Goal: Obtain resource: Download file/media

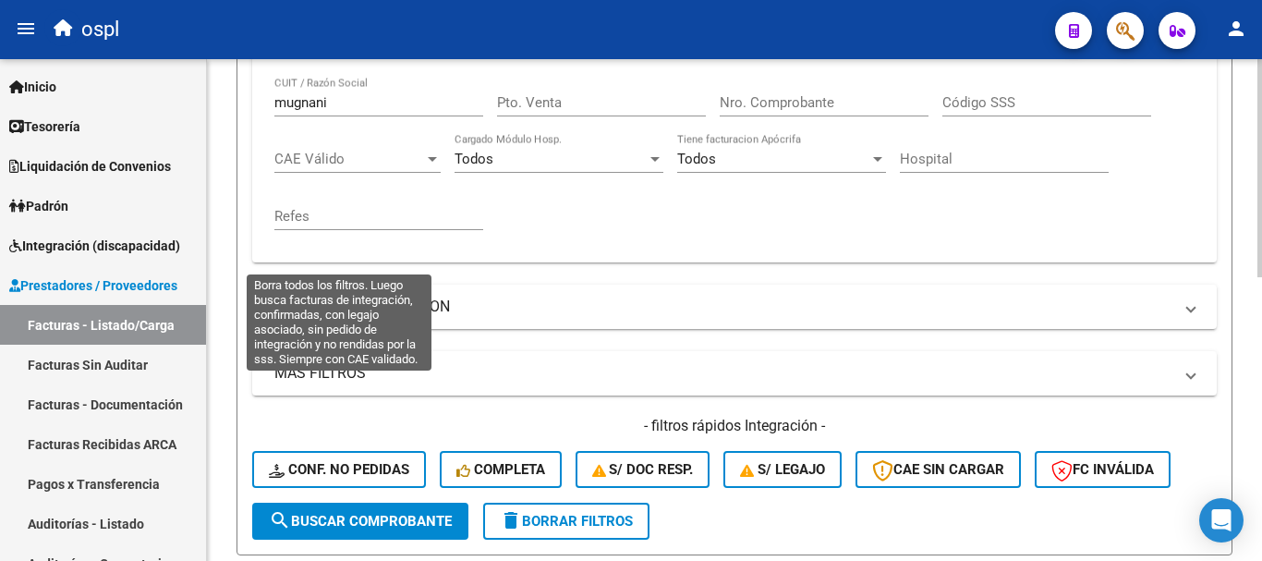
scroll to position [373, 0]
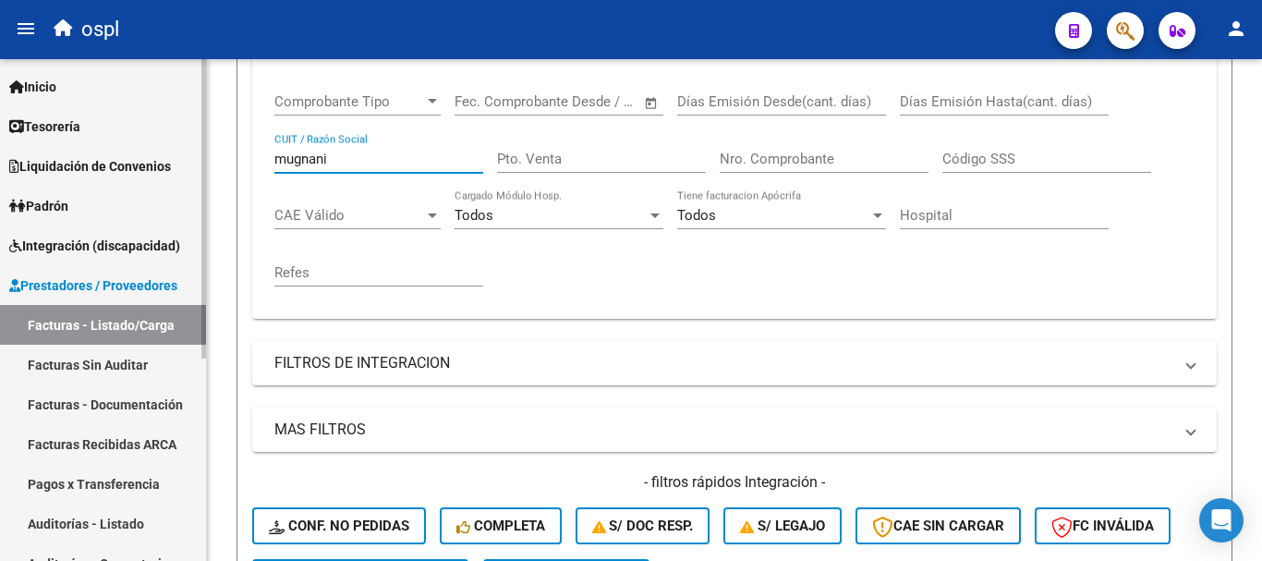
drag, startPoint x: 346, startPoint y: 156, endPoint x: 26, endPoint y: 115, distance: 322.5
click at [26, 115] on mat-sidenav-container "Firma Express Inicio Calendario SSS Instructivos Contacto OS Tesorería Extracto…" at bounding box center [631, 310] width 1262 height 502
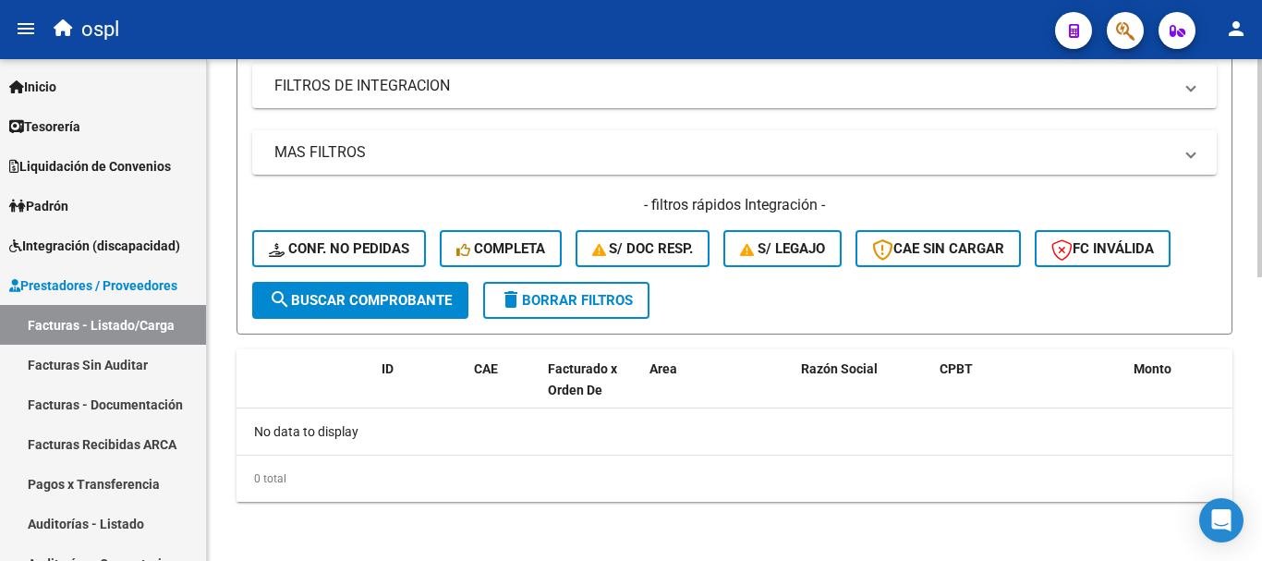
click at [408, 299] on span "search Buscar Comprobante" at bounding box center [360, 300] width 183 height 17
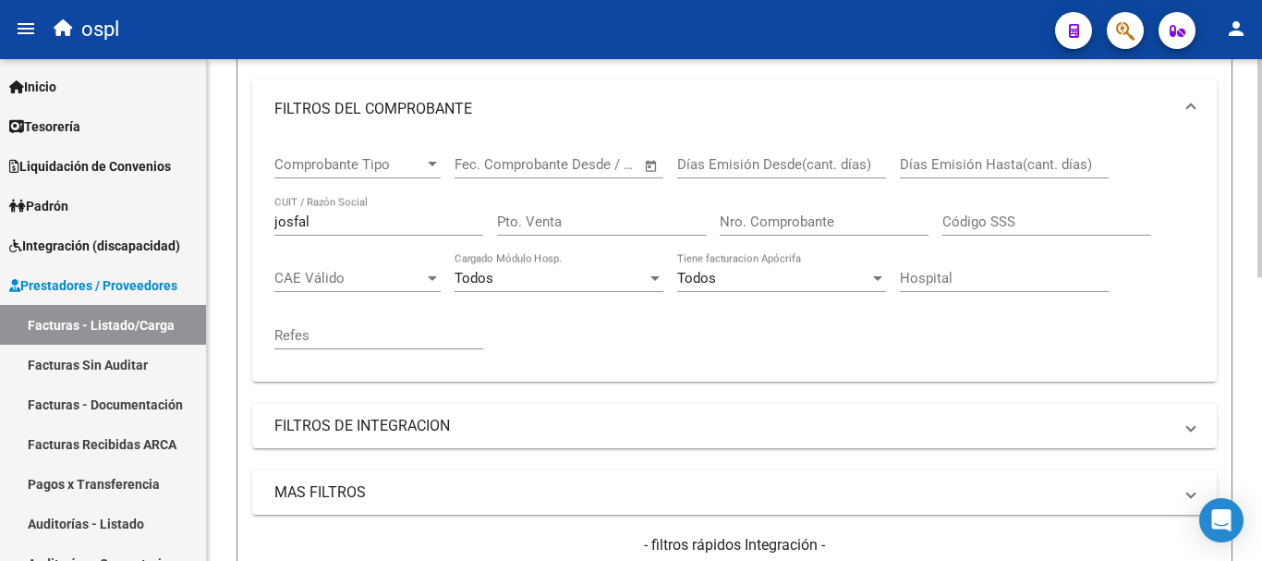
scroll to position [281, 0]
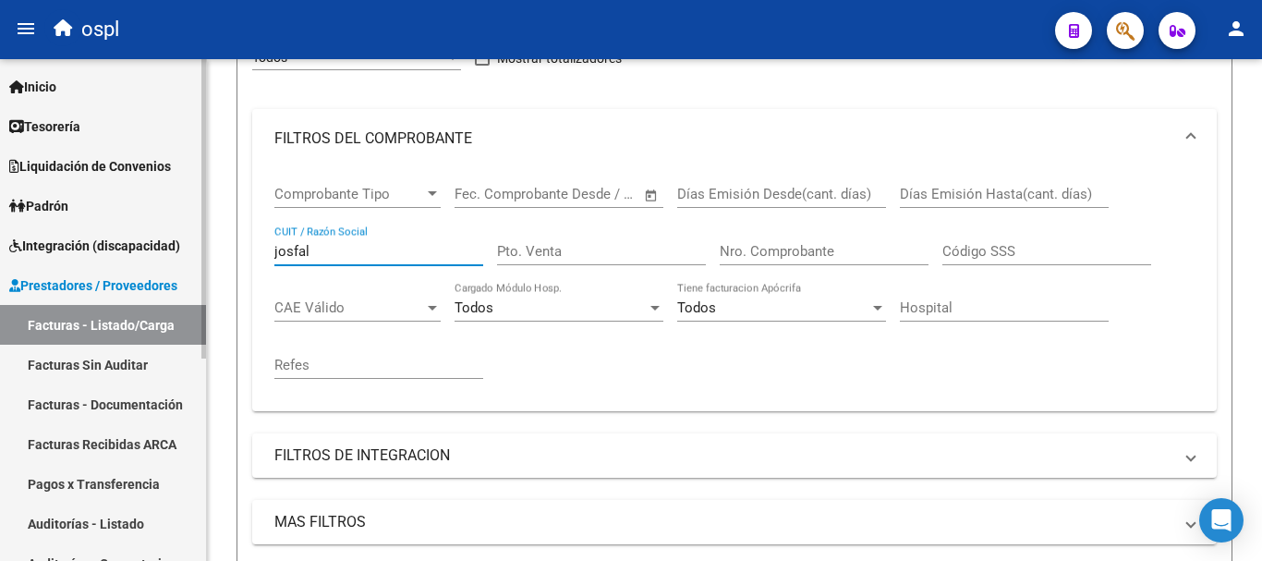
drag, startPoint x: 387, startPoint y: 244, endPoint x: 156, endPoint y: 227, distance: 231.7
click at [156, 227] on mat-sidenav-container "Firma Express Inicio Calendario SSS Instructivos Contacto OS Tesorería Extracto…" at bounding box center [631, 310] width 1262 height 502
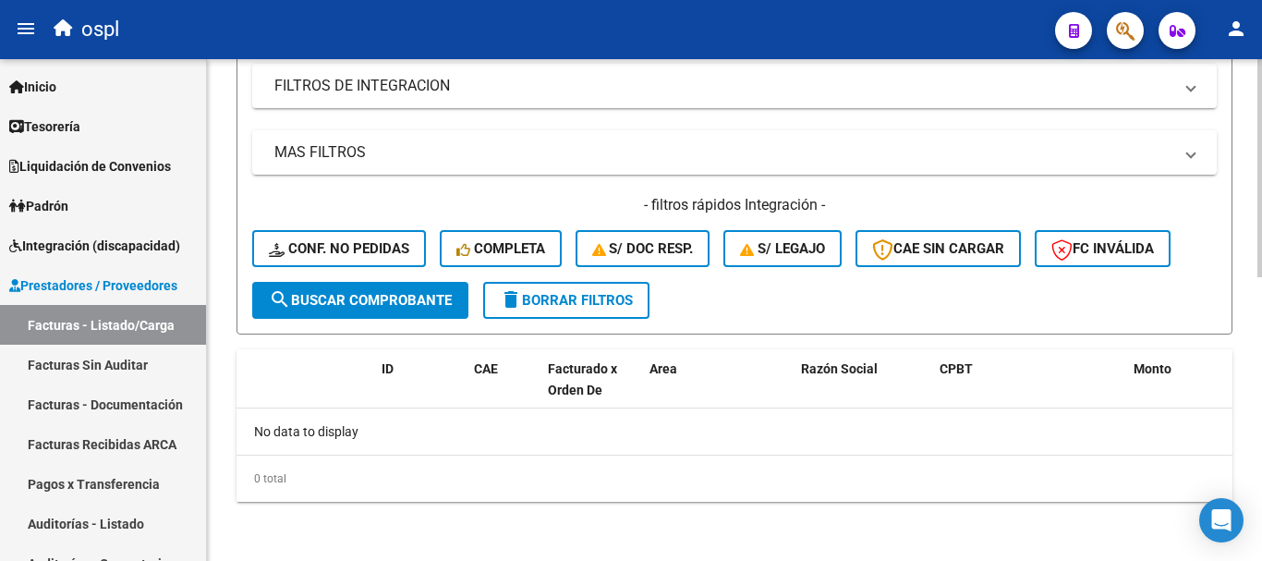
click at [421, 298] on span "search Buscar Comprobante" at bounding box center [360, 300] width 183 height 17
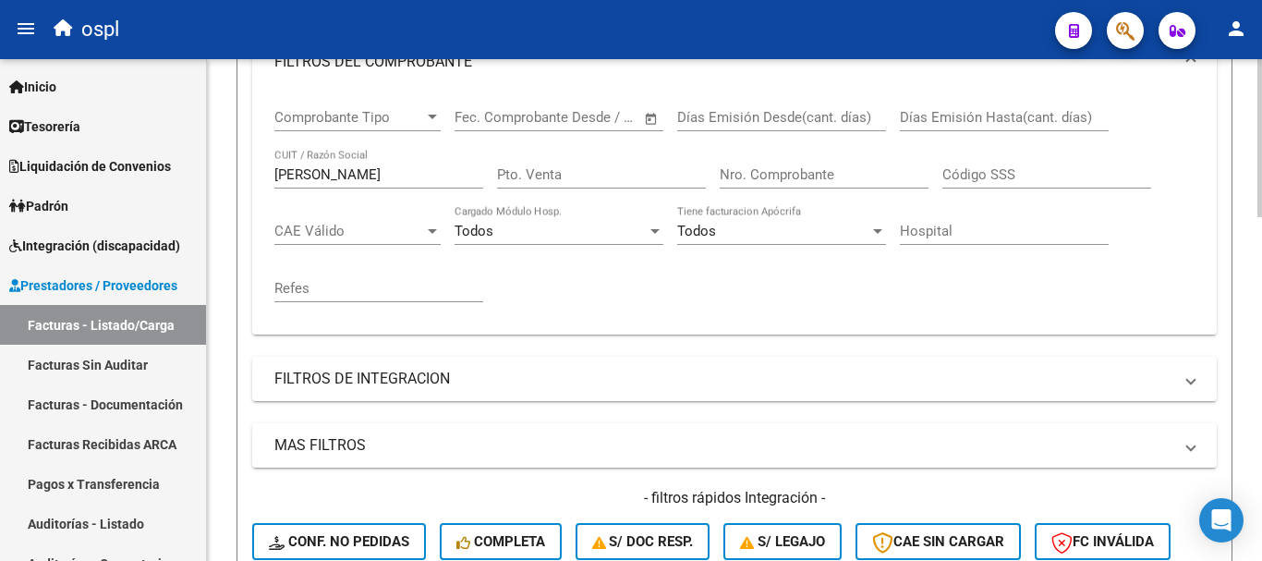
scroll to position [356, 0]
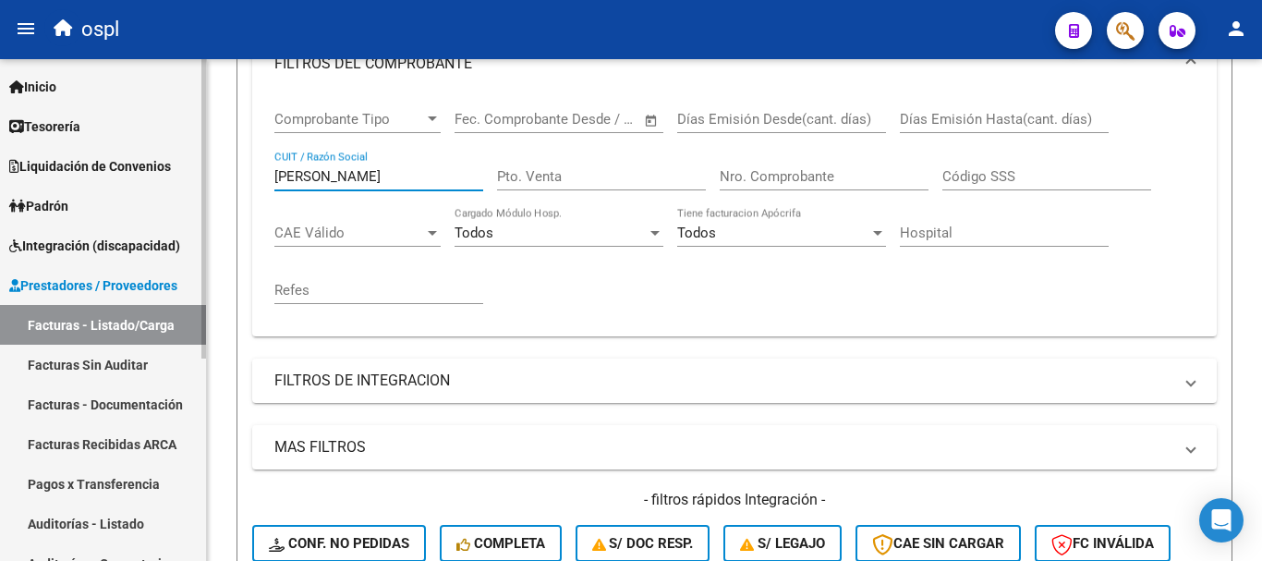
drag, startPoint x: 334, startPoint y: 174, endPoint x: 141, endPoint y: 142, distance: 194.8
click at [132, 143] on mat-sidenav-container "Firma Express Inicio Calendario SSS Instructivos Contacto OS Tesorería Extracto…" at bounding box center [631, 310] width 1262 height 502
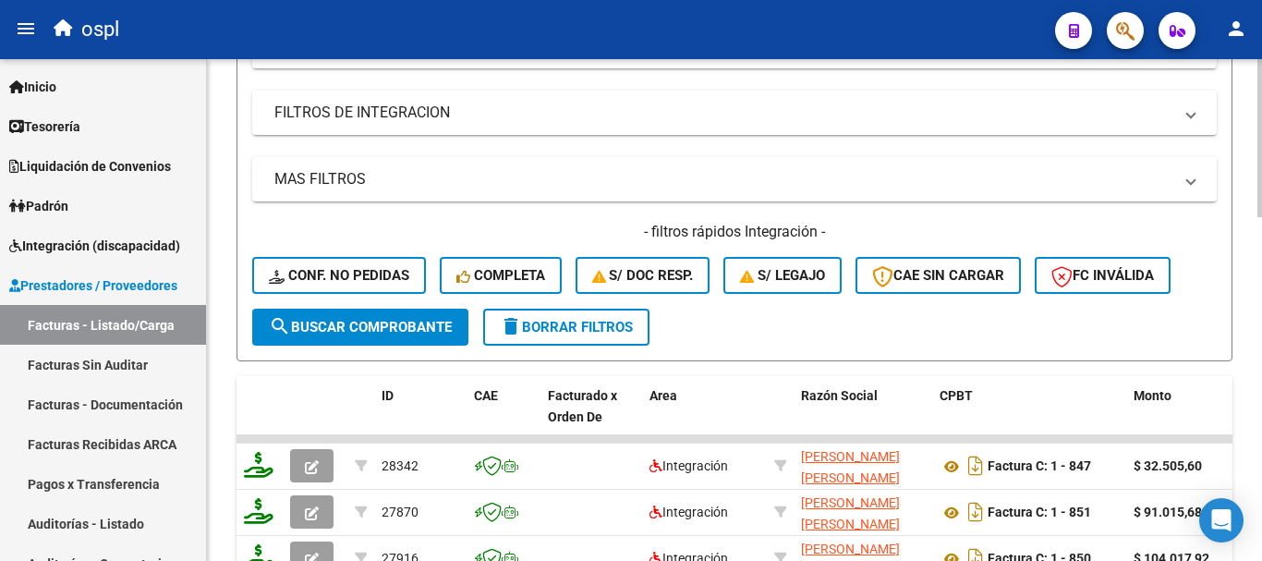
scroll to position [633, 0]
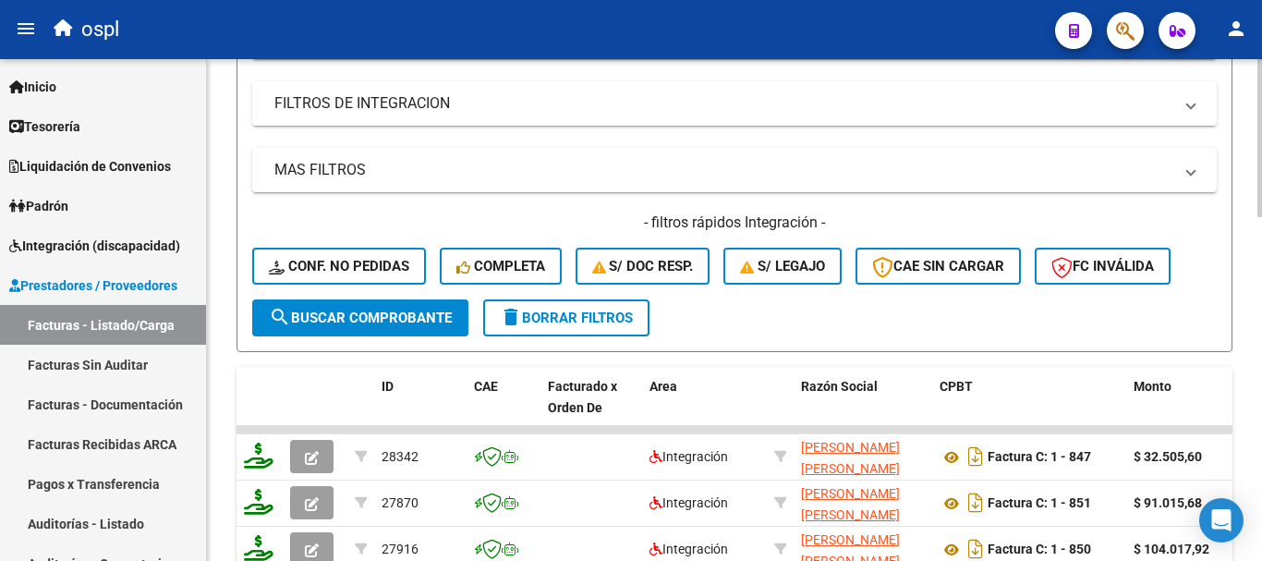
click at [429, 312] on span "search Buscar Comprobante" at bounding box center [360, 318] width 183 height 17
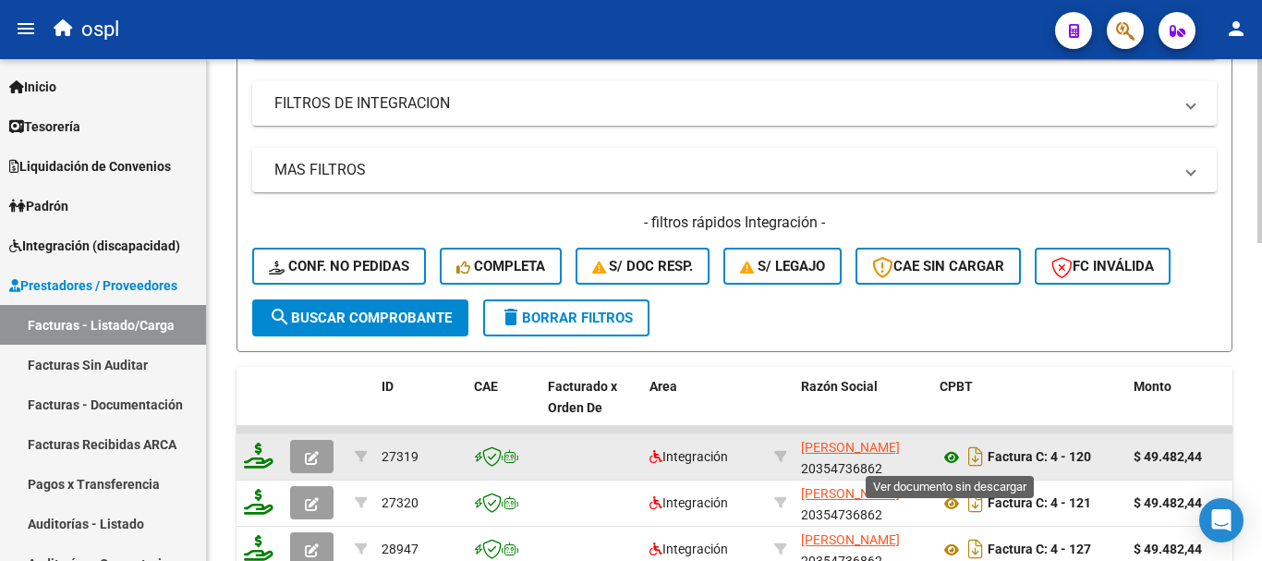
click at [947, 450] on icon at bounding box center [952, 457] width 24 height 22
click at [951, 455] on icon at bounding box center [952, 457] width 24 height 22
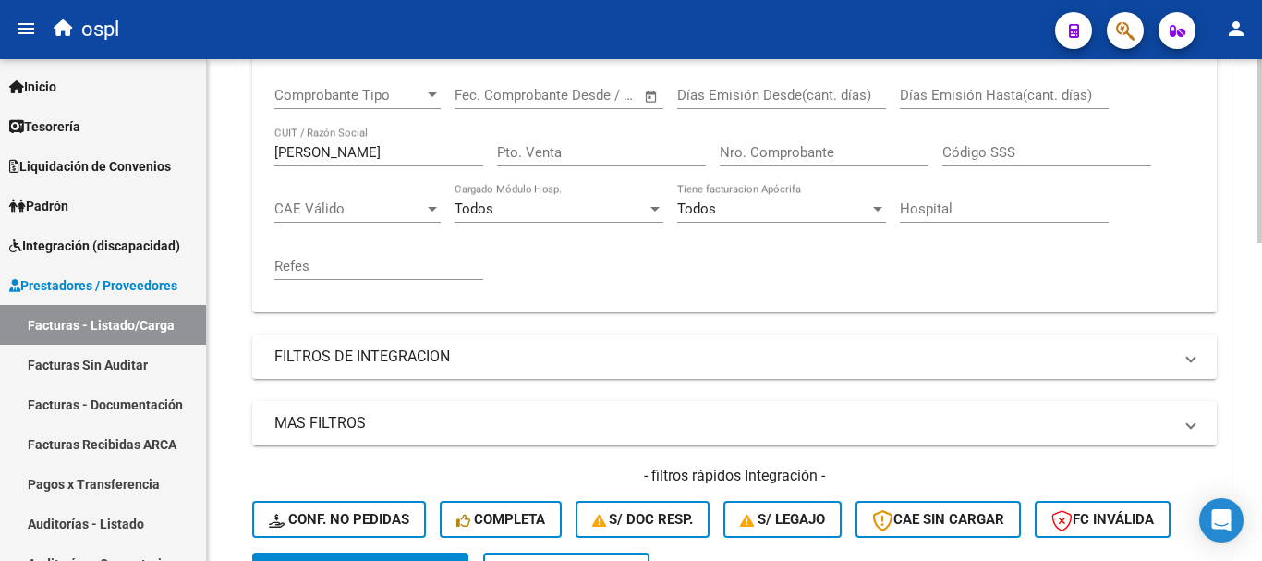
scroll to position [356, 0]
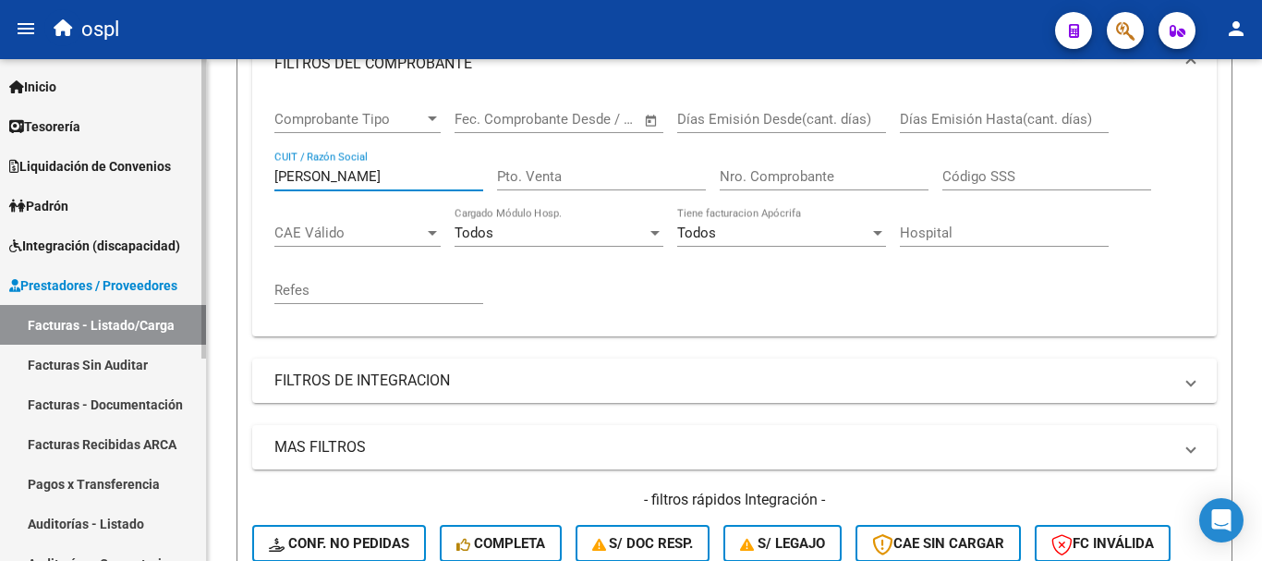
drag, startPoint x: 354, startPoint y: 177, endPoint x: 0, endPoint y: 97, distance: 362.8
click at [0, 97] on mat-sidenav-container "Firma Express Inicio Calendario SSS Instructivos Contacto OS Tesorería Extracto…" at bounding box center [631, 310] width 1262 height 502
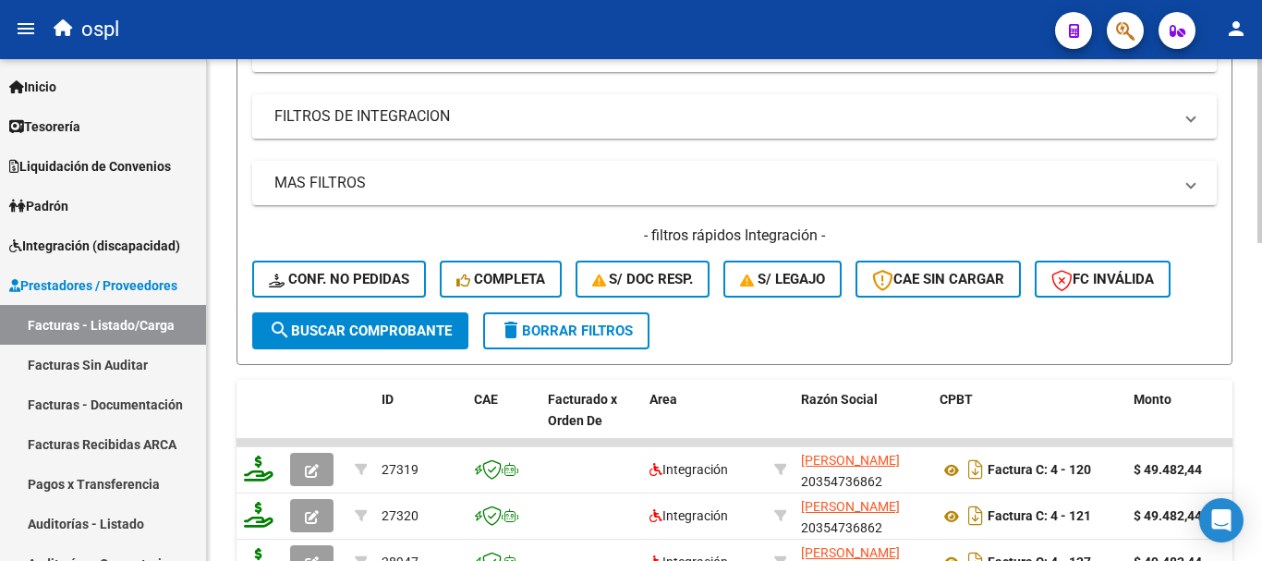
scroll to position [633, 0]
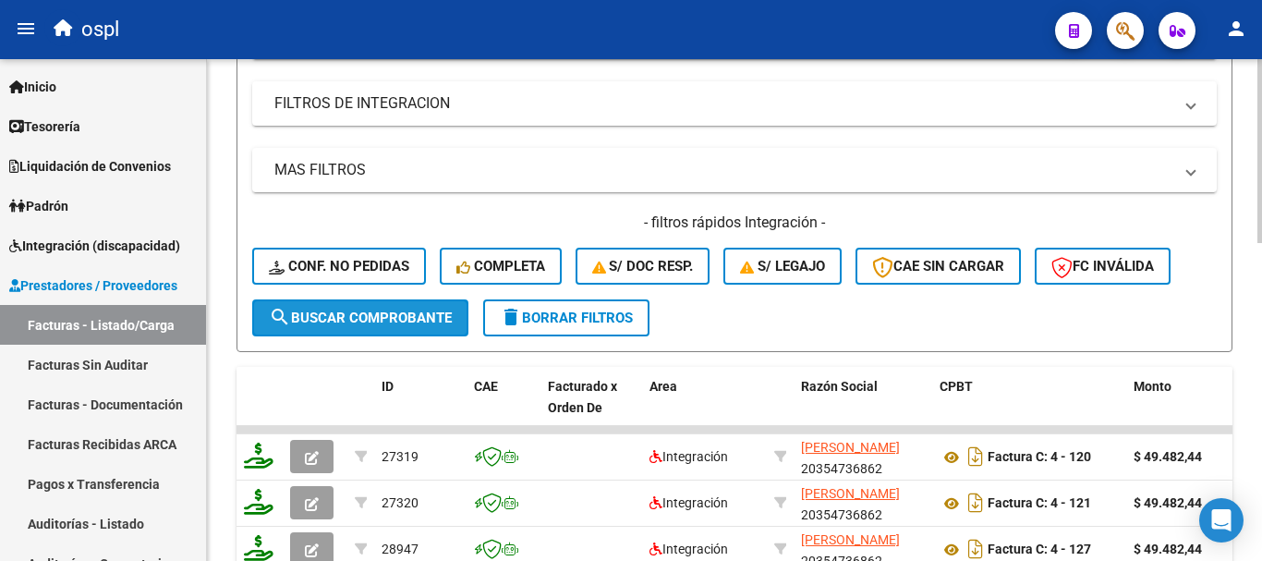
click at [412, 311] on span "search Buscar Comprobante" at bounding box center [360, 318] width 183 height 17
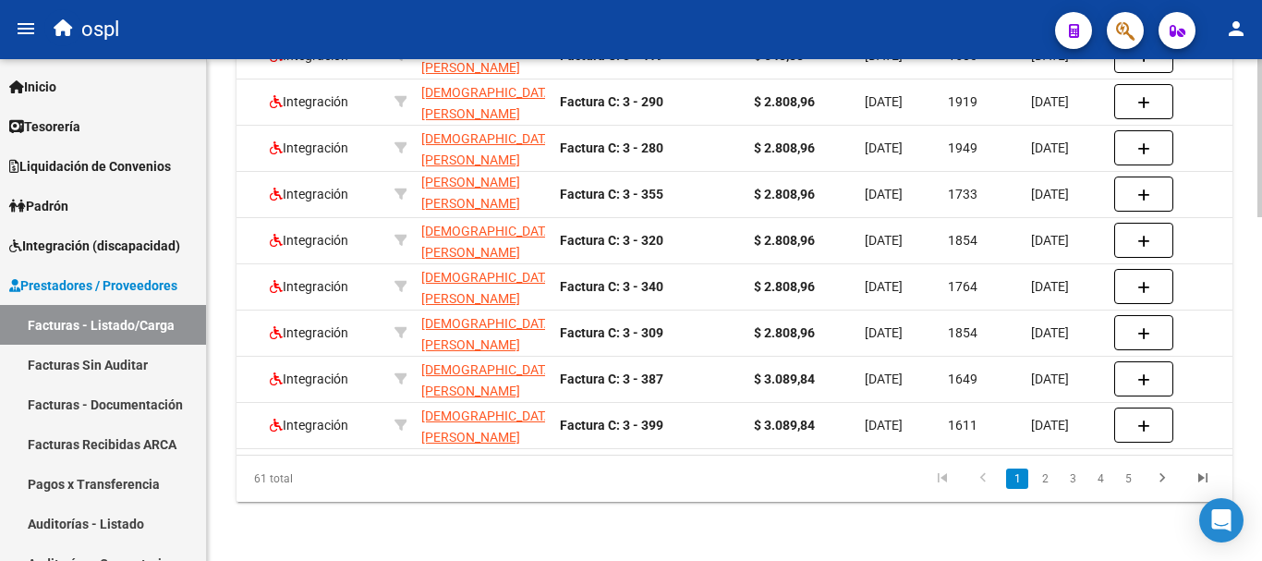
scroll to position [0, 0]
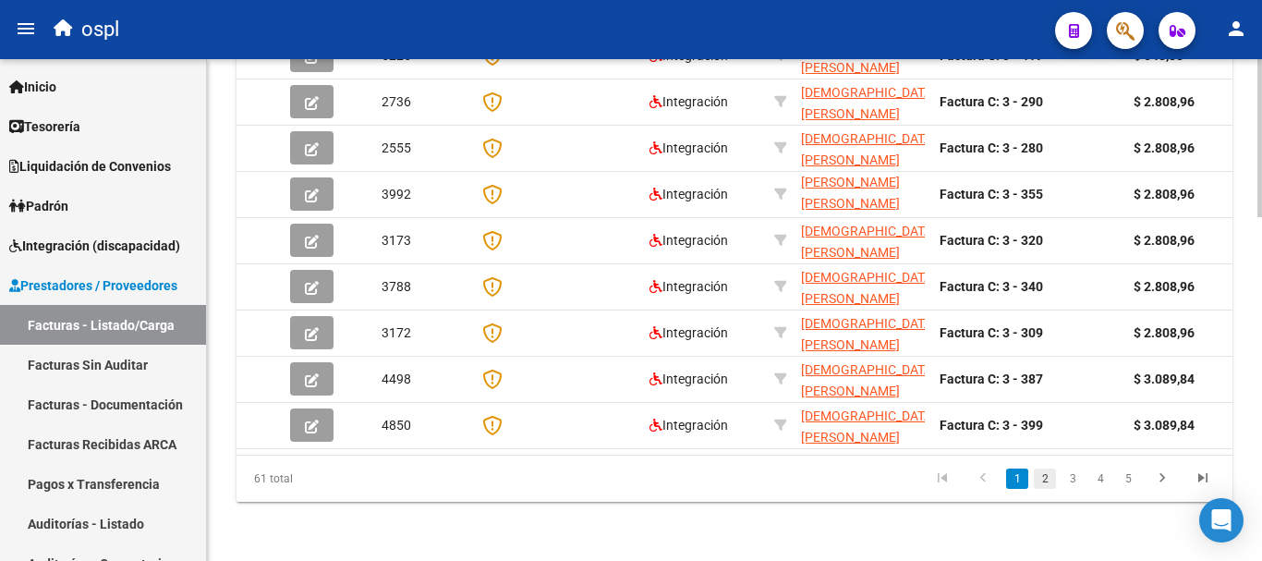
click at [1052, 476] on link "2" at bounding box center [1045, 479] width 22 height 20
click at [1070, 479] on link "3" at bounding box center [1073, 479] width 22 height 20
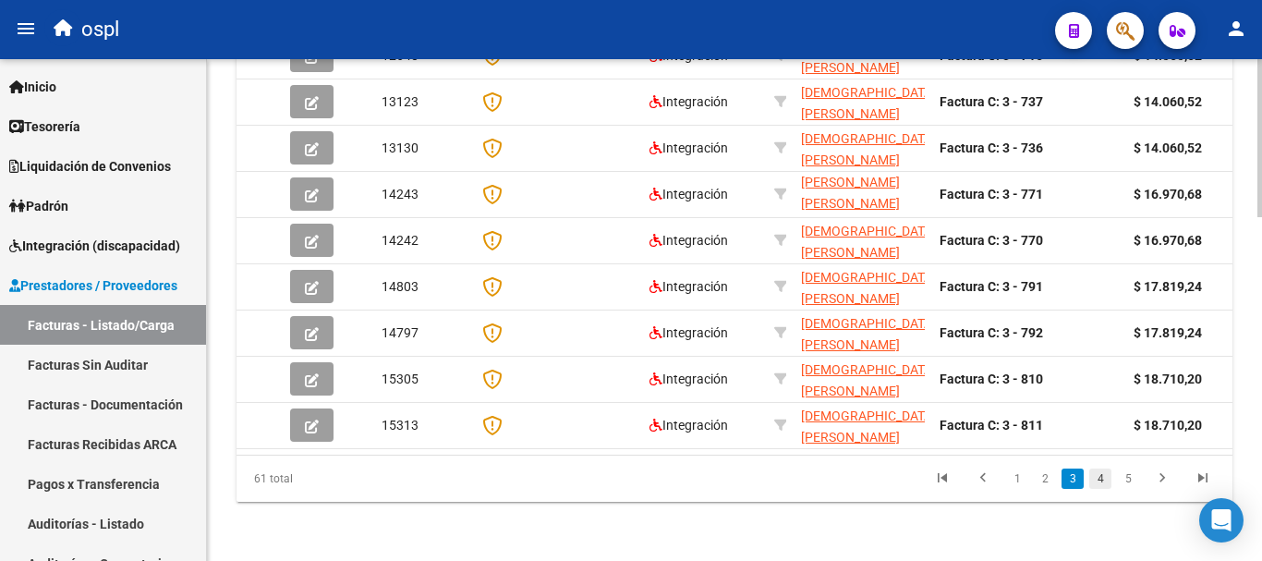
click at [1107, 478] on link "4" at bounding box center [1101, 479] width 22 height 20
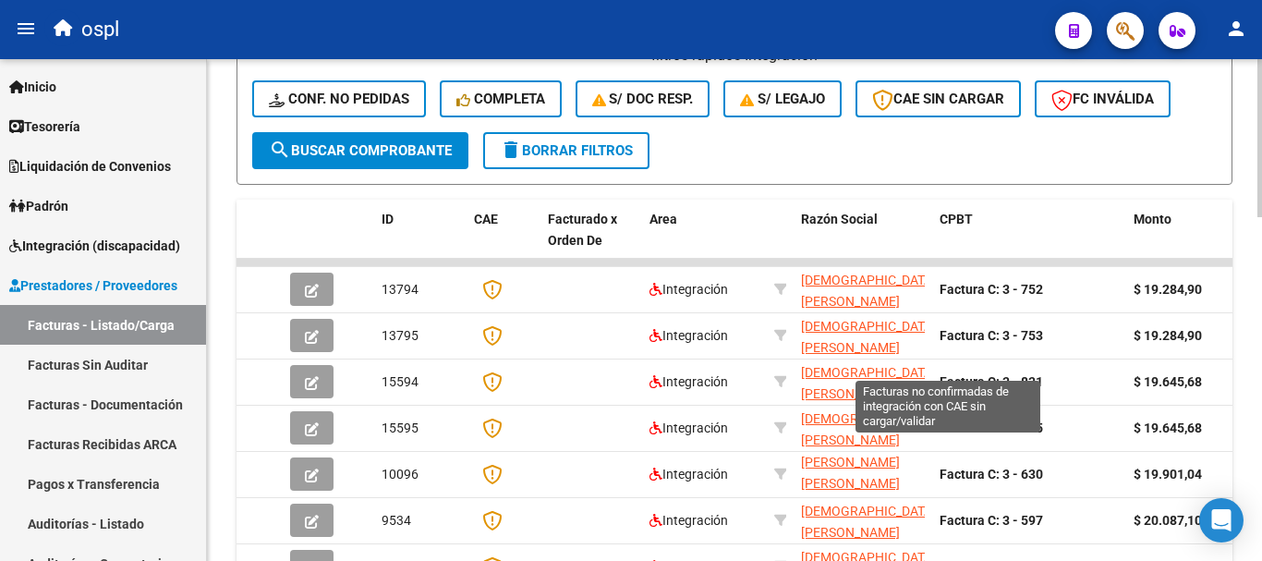
scroll to position [818, 0]
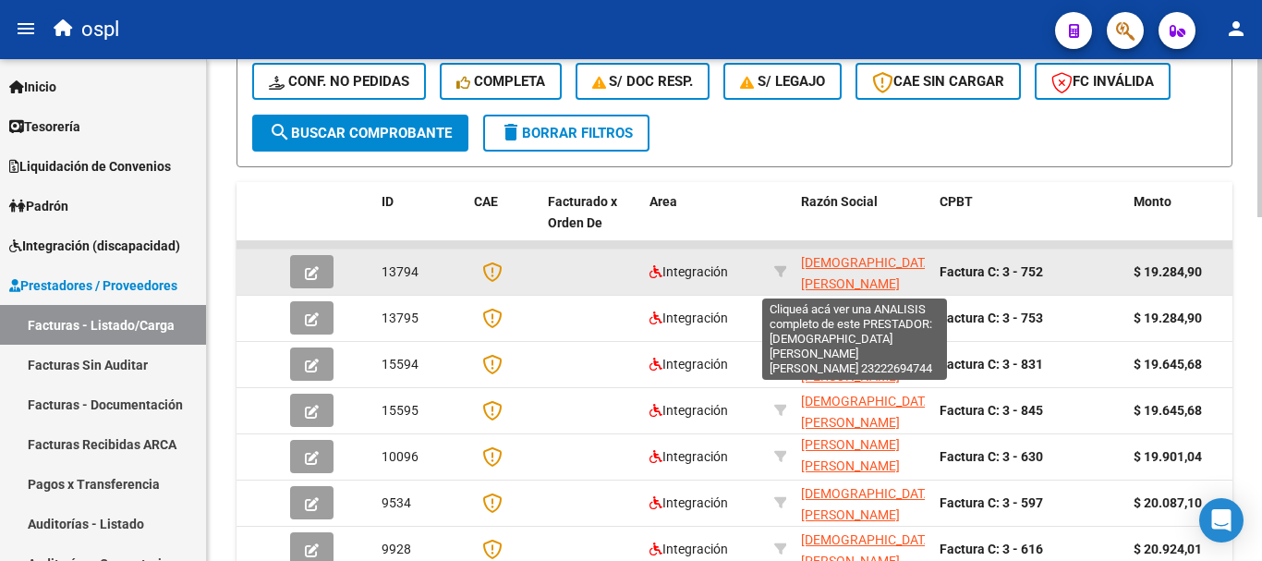
click at [864, 263] on span "[DEMOGRAPHIC_DATA][PERSON_NAME] [PERSON_NAME]" at bounding box center [868, 283] width 135 height 57
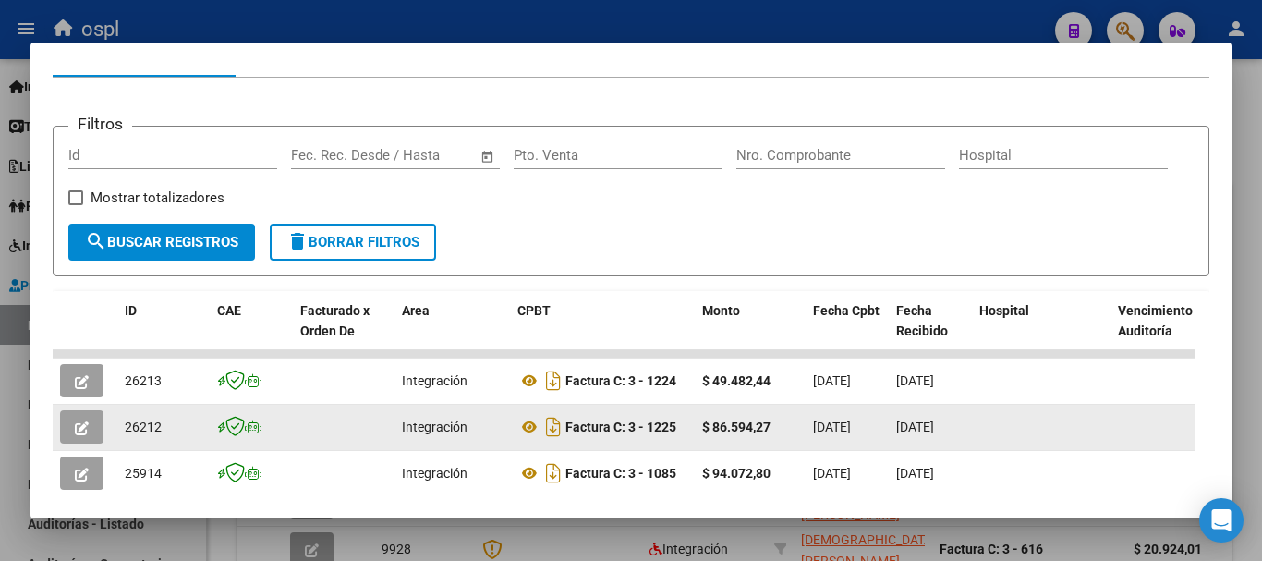
scroll to position [254, 0]
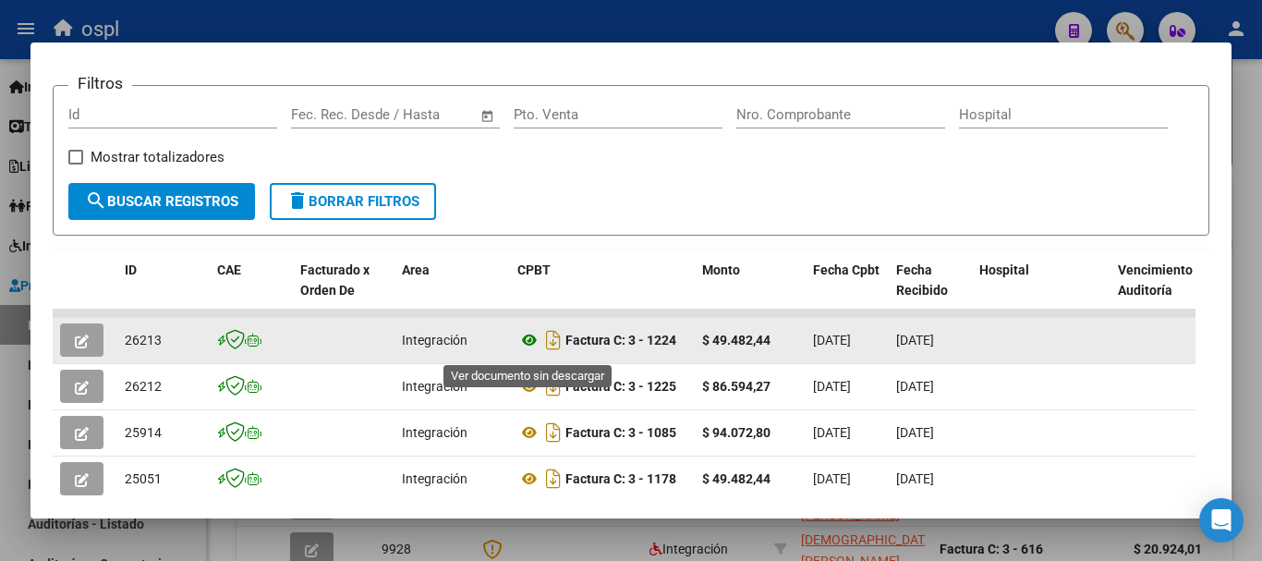
click at [525, 341] on icon at bounding box center [530, 340] width 24 height 22
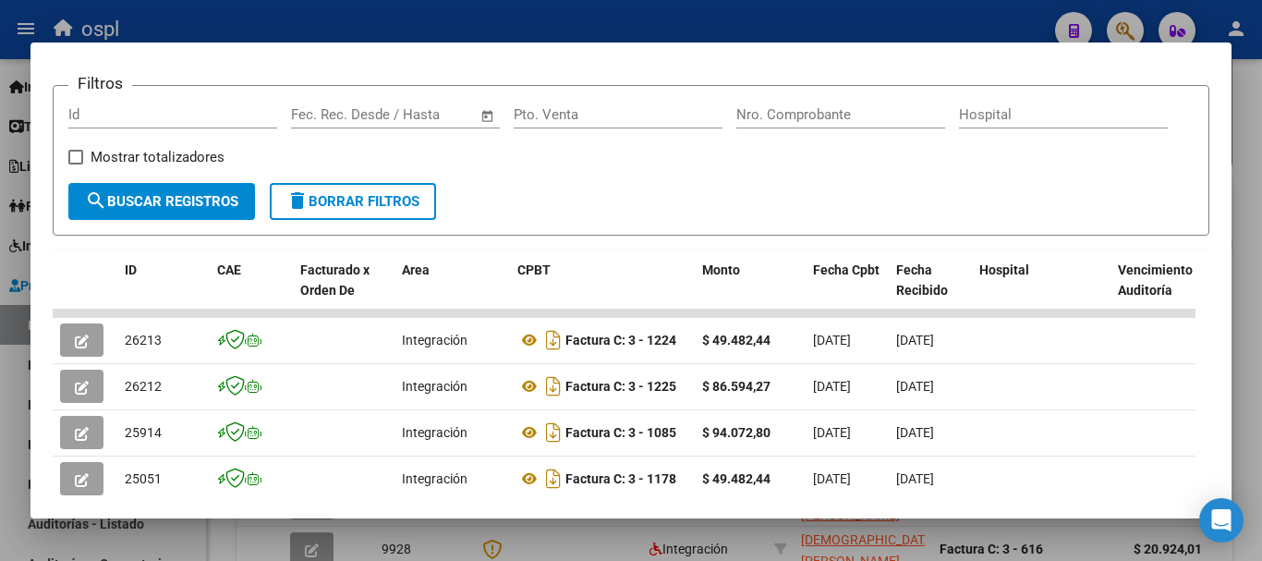
click at [885, 16] on div at bounding box center [631, 280] width 1262 height 561
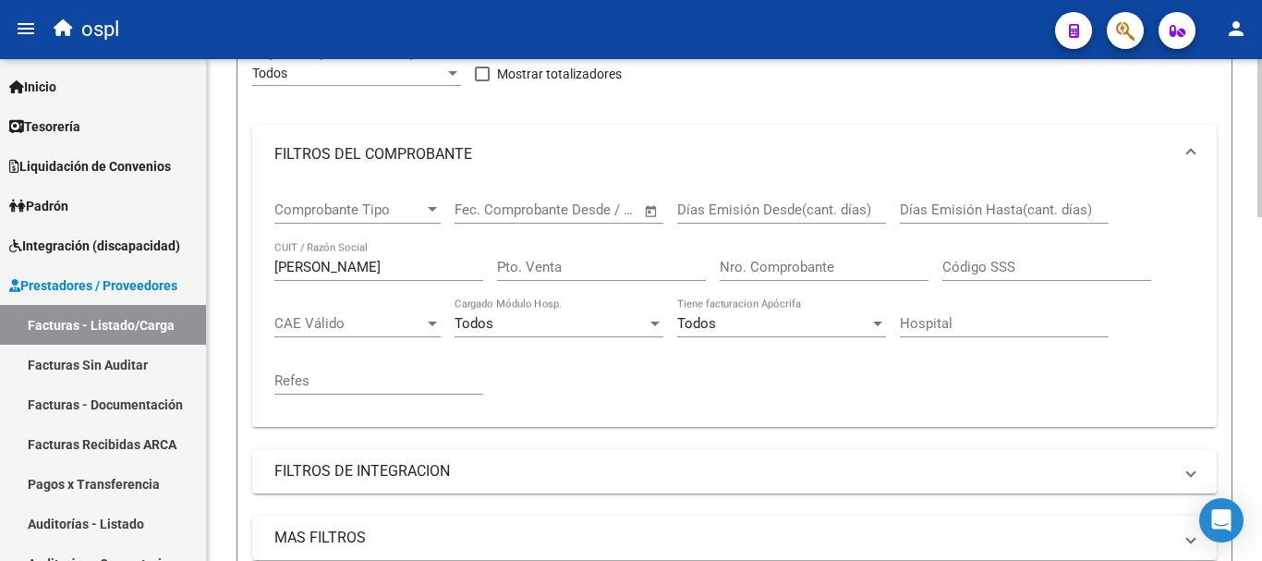
scroll to position [263, 0]
drag, startPoint x: 343, startPoint y: 256, endPoint x: 262, endPoint y: 252, distance: 81.4
click at [262, 252] on div "Comprobante Tipo Comprobante Tipo Fecha inicio – Fecha fin Fec. Comprobante Des…" at bounding box center [734, 307] width 965 height 243
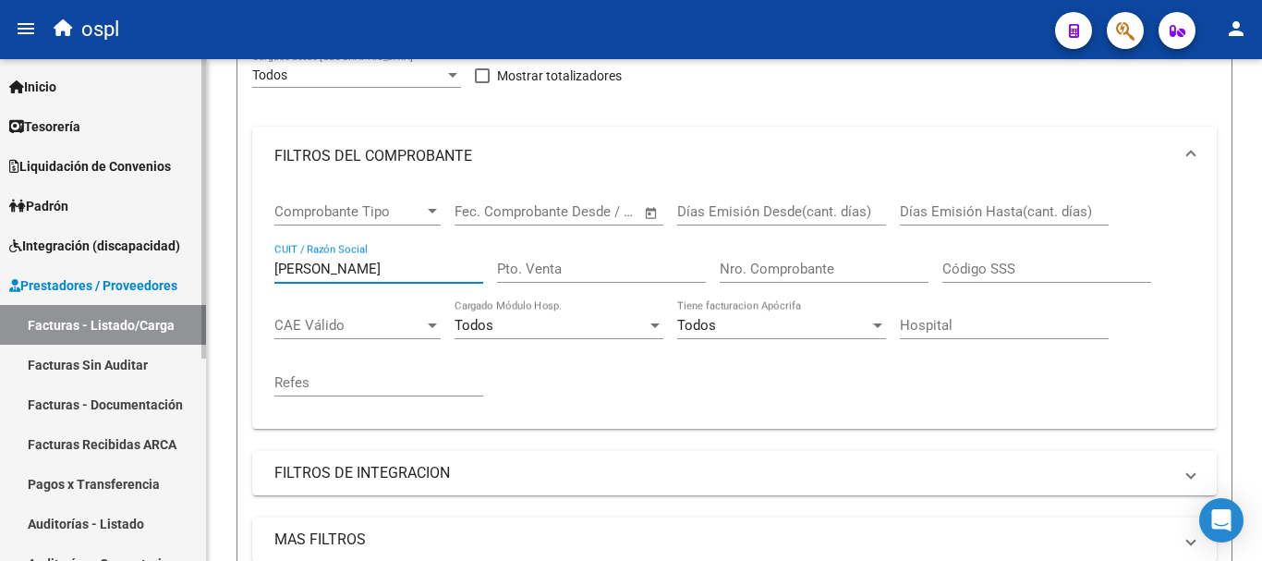
drag, startPoint x: 347, startPoint y: 267, endPoint x: 132, endPoint y: 248, distance: 215.3
click at [132, 248] on mat-sidenav-container "Firma Express Inicio Calendario SSS Instructivos Contacto OS Tesorería Extracto…" at bounding box center [631, 310] width 1262 height 502
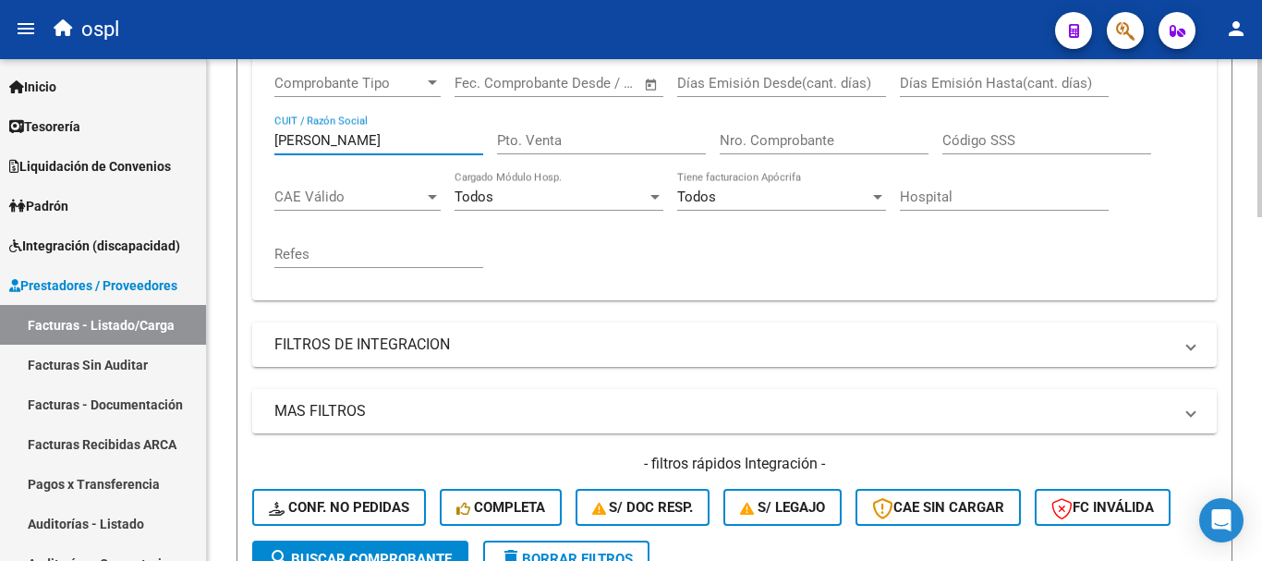
scroll to position [541, 0]
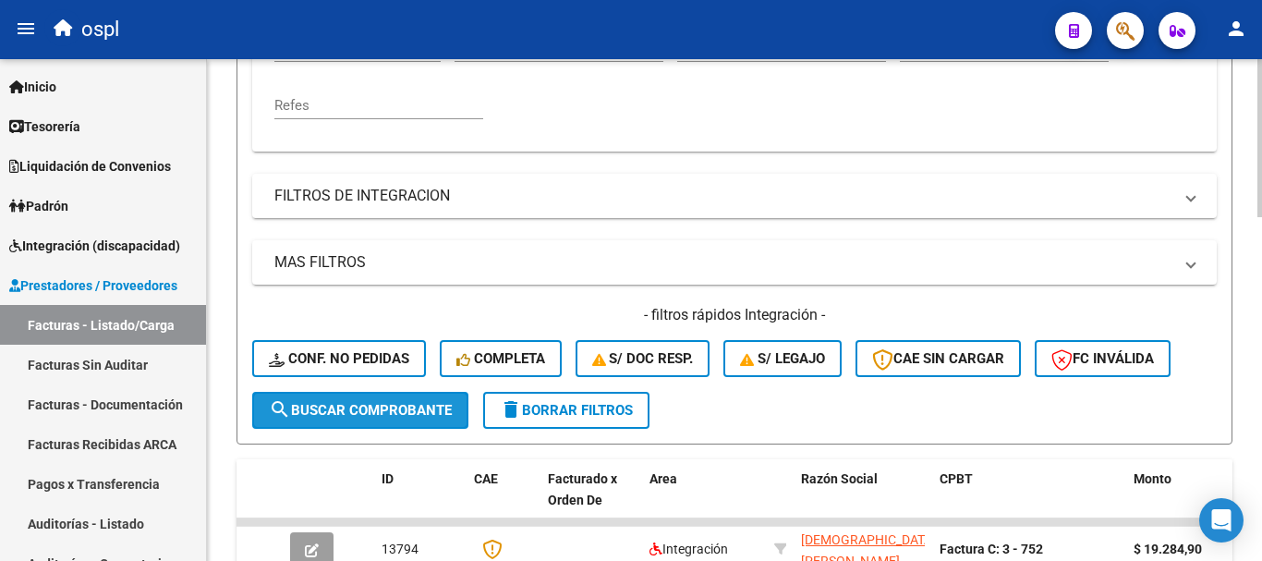
click at [408, 415] on span "search Buscar Comprobante" at bounding box center [360, 410] width 183 height 17
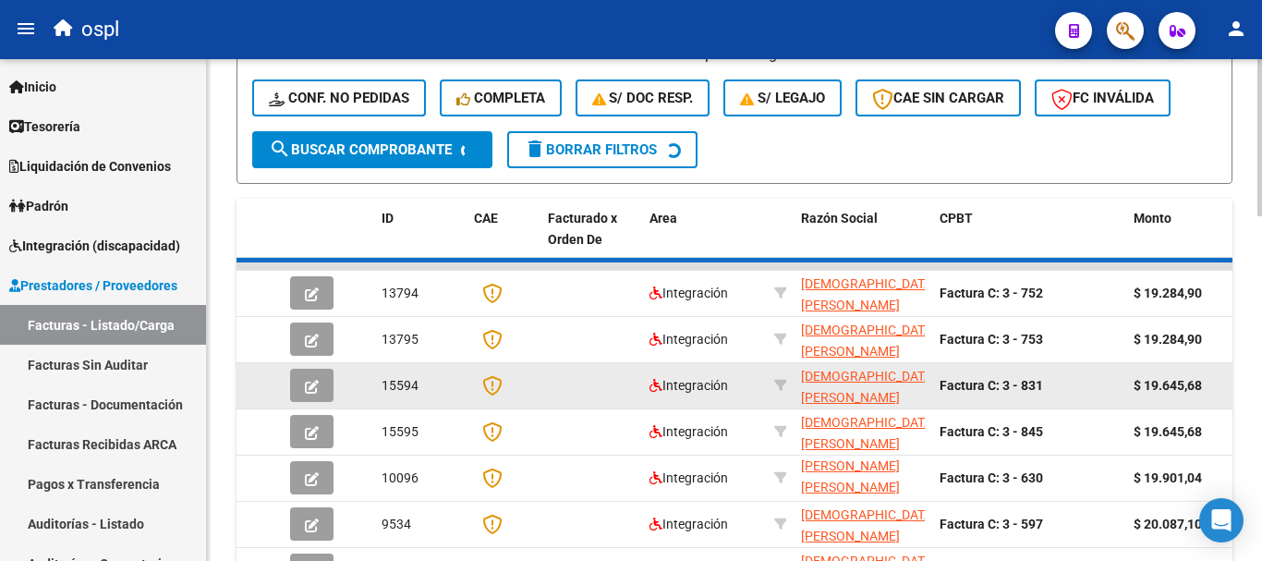
scroll to position [818, 0]
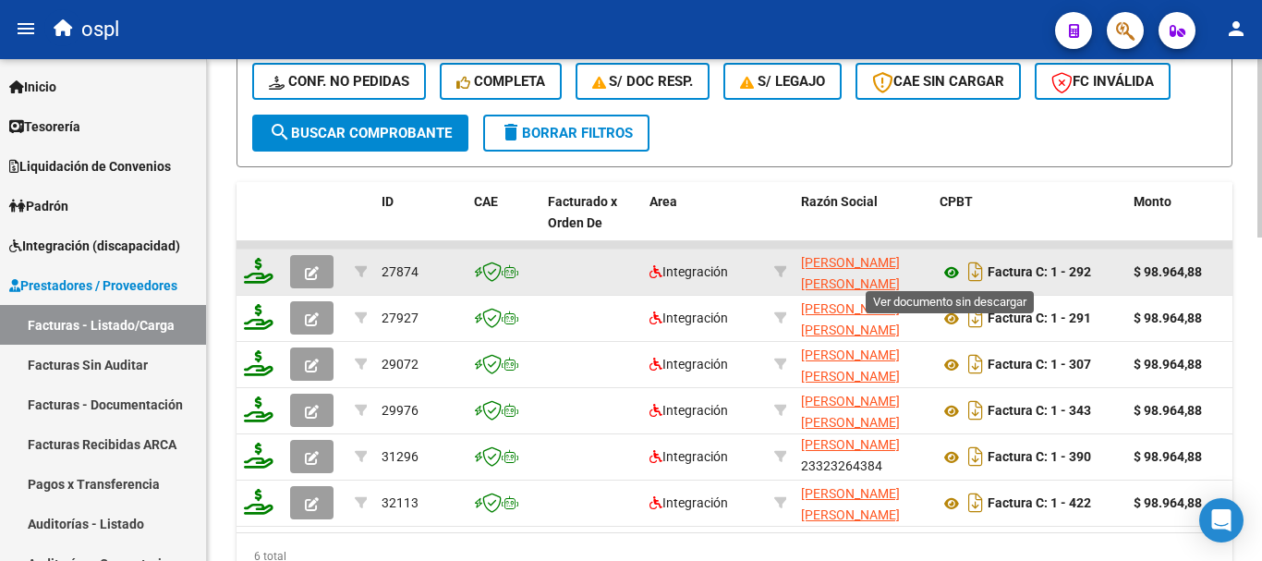
click at [949, 271] on icon at bounding box center [952, 273] width 24 height 22
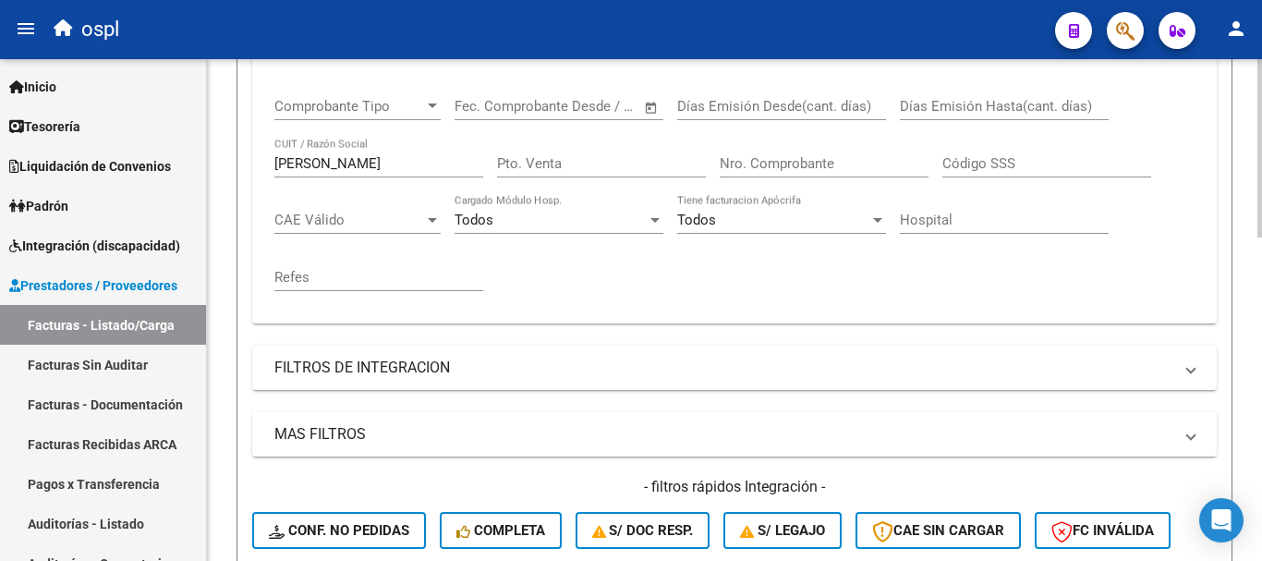
scroll to position [356, 0]
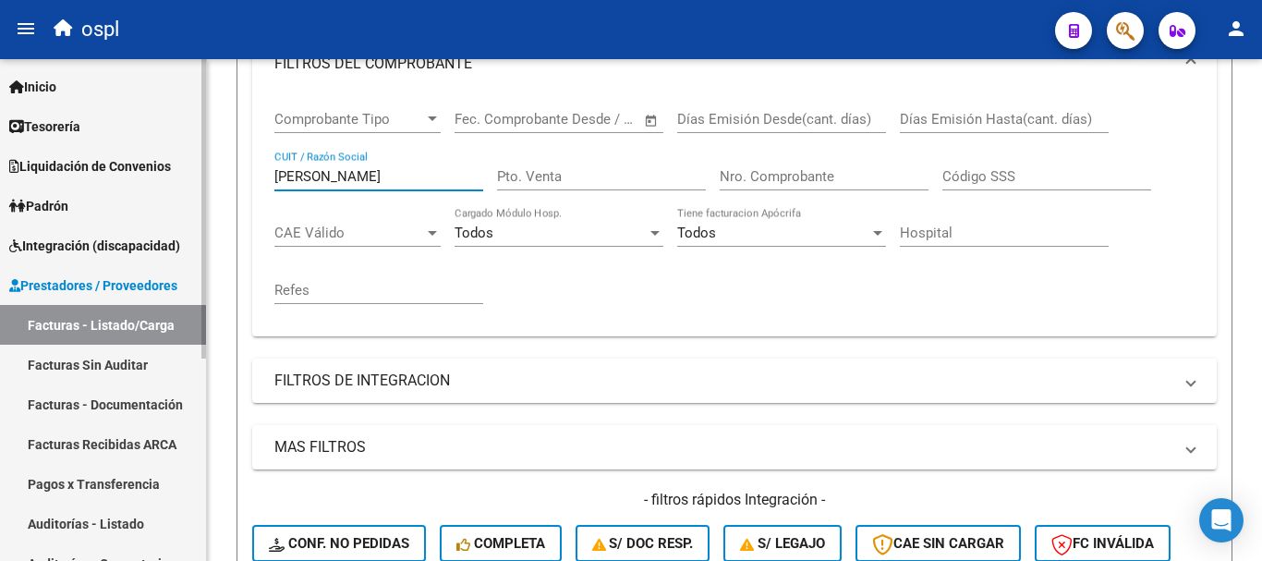
drag, startPoint x: 337, startPoint y: 173, endPoint x: 115, endPoint y: 141, distance: 224.9
click at [115, 141] on mat-sidenav-container "Firma Express Inicio Calendario SSS Instructivos Contacto OS Tesorería Extracto…" at bounding box center [631, 310] width 1262 height 502
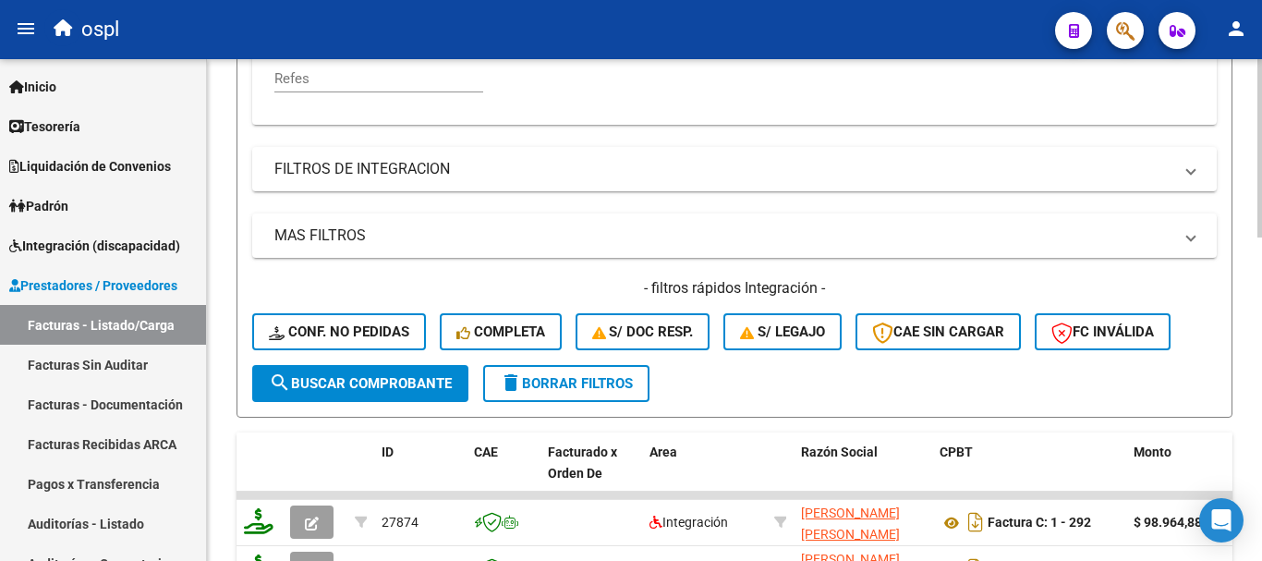
scroll to position [633, 0]
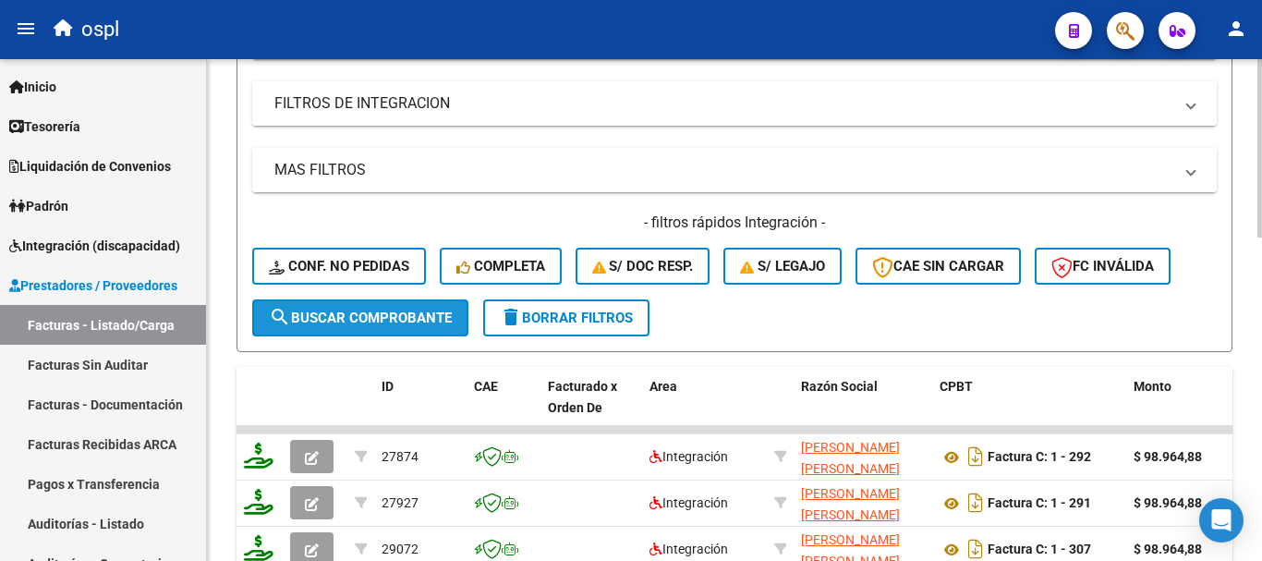
click at [431, 312] on span "search Buscar Comprobante" at bounding box center [360, 318] width 183 height 17
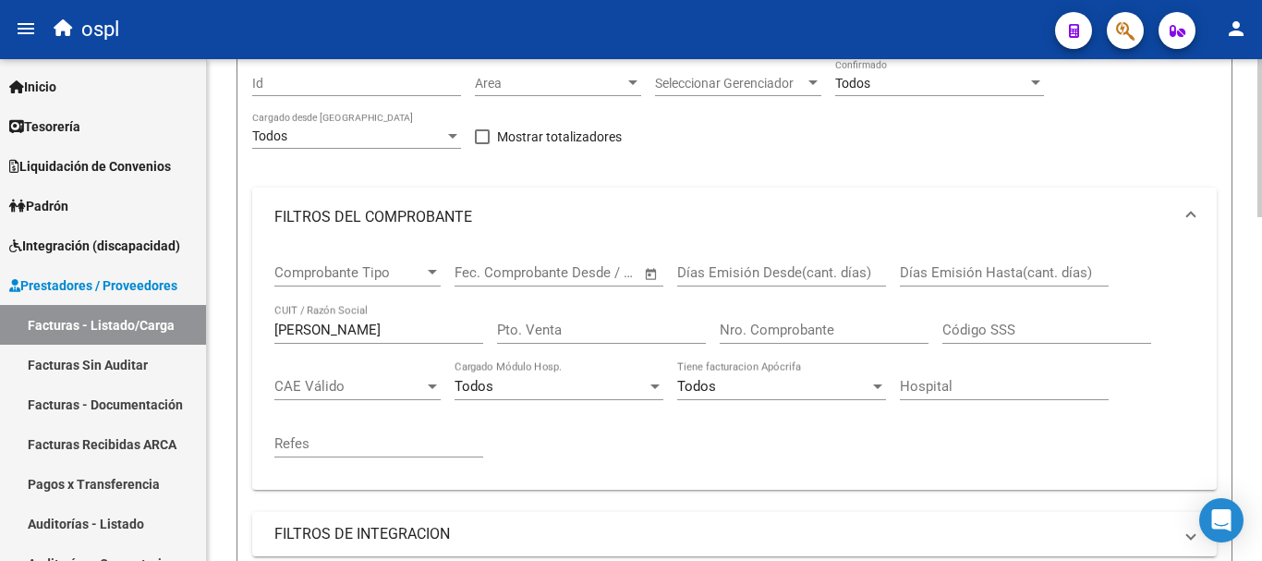
scroll to position [171, 0]
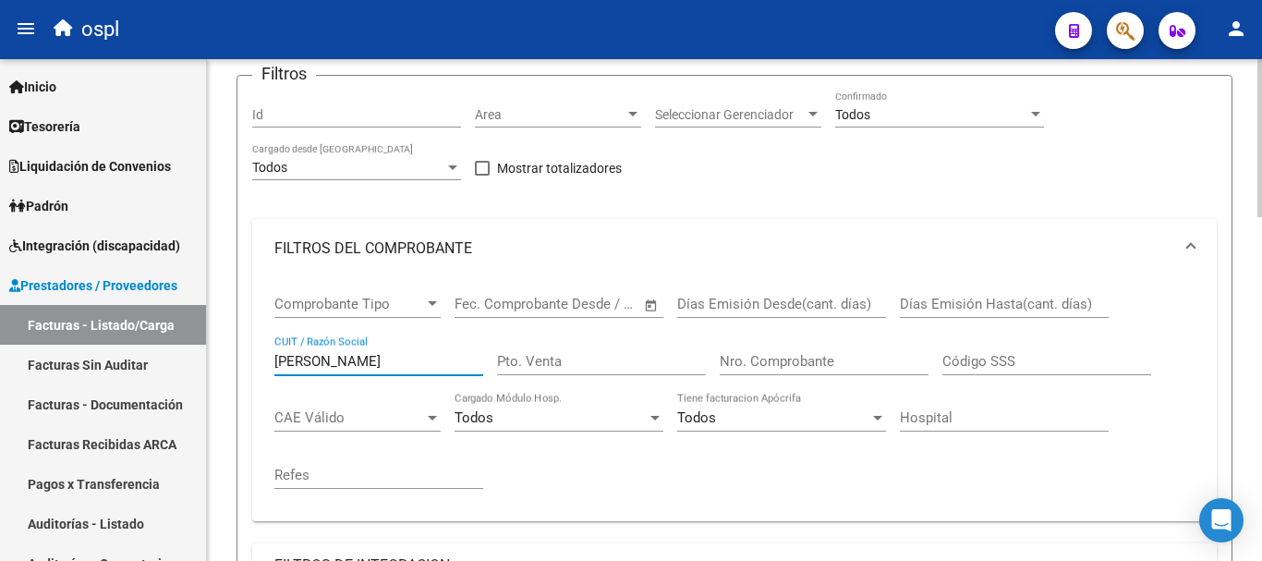
drag, startPoint x: 318, startPoint y: 364, endPoint x: 296, endPoint y: 361, distance: 22.4
click at [298, 362] on input "[PERSON_NAME]" at bounding box center [378, 361] width 209 height 17
click at [336, 362] on input "[PERSON_NAME]" at bounding box center [378, 361] width 209 height 17
drag, startPoint x: 323, startPoint y: 362, endPoint x: 216, endPoint y: 350, distance: 107.9
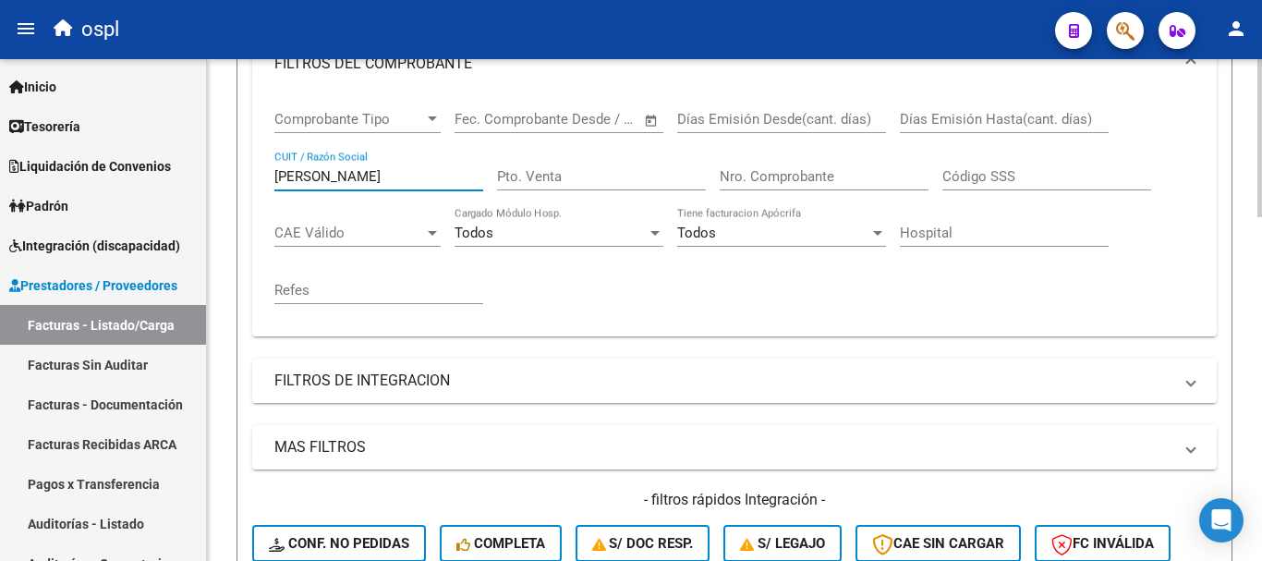
scroll to position [633, 0]
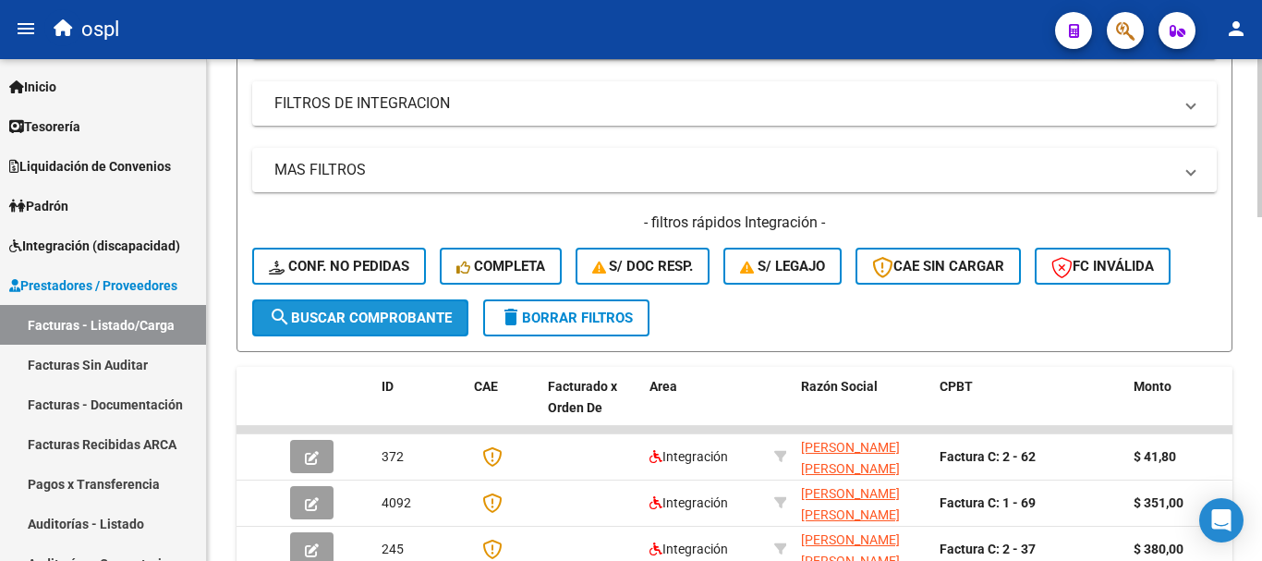
click at [390, 322] on span "search Buscar Comprobante" at bounding box center [360, 318] width 183 height 17
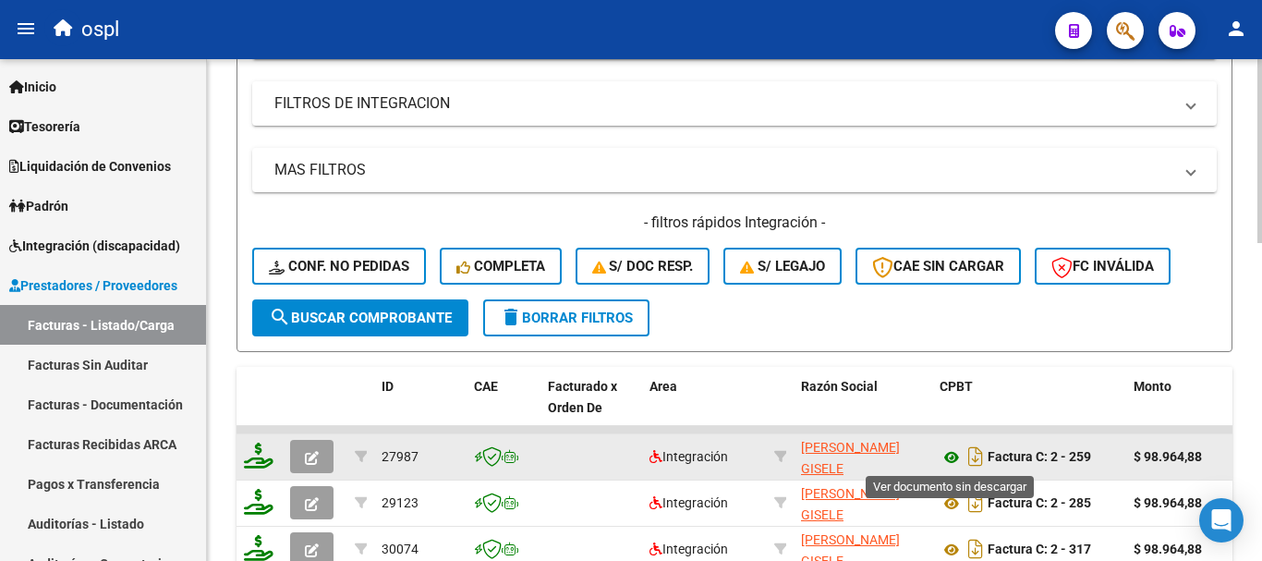
click at [948, 457] on icon at bounding box center [952, 457] width 24 height 22
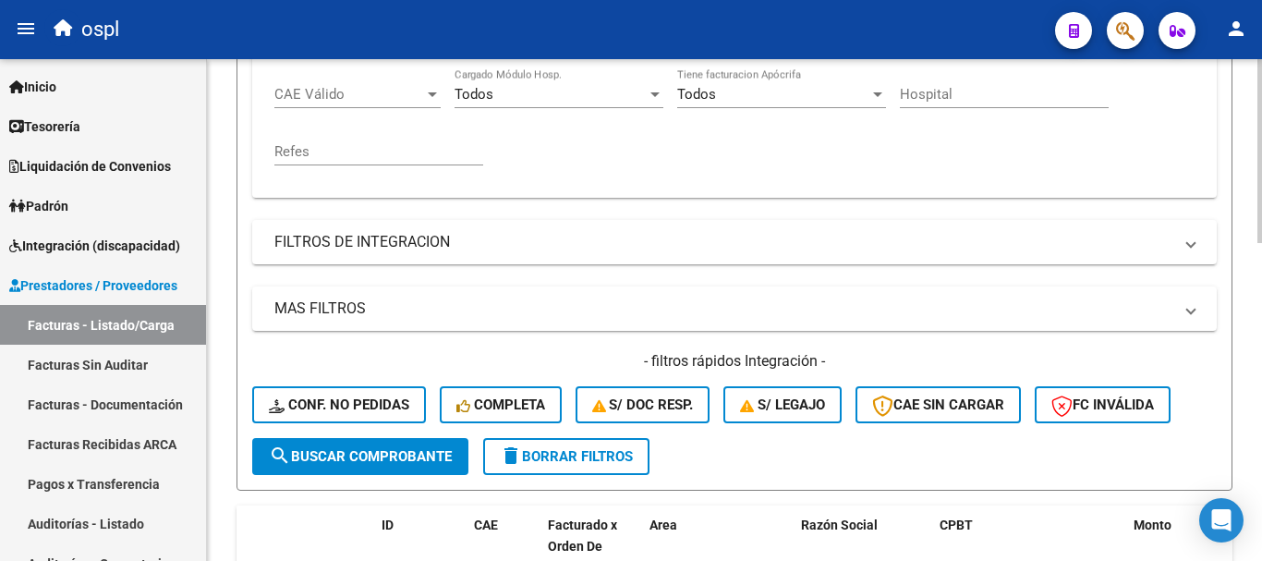
scroll to position [263, 0]
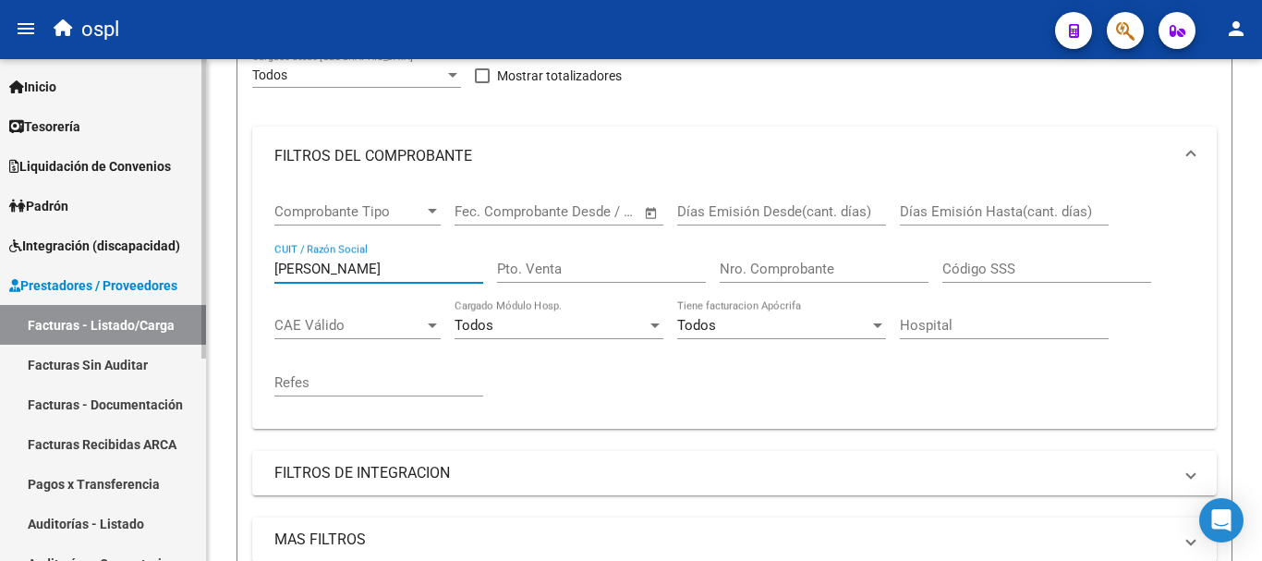
drag, startPoint x: 301, startPoint y: 259, endPoint x: 0, endPoint y: 207, distance: 305.7
click at [0, 207] on mat-sidenav-container "Firma Express Inicio Calendario SSS Instructivos Contacto OS Tesorería Extracto…" at bounding box center [631, 310] width 1262 height 502
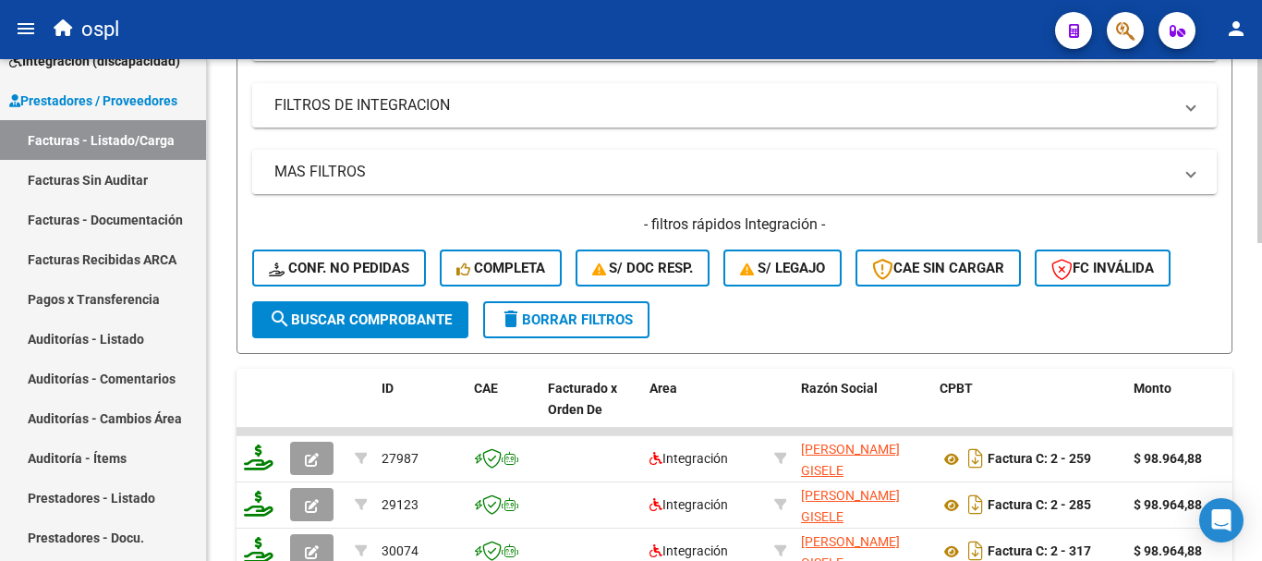
scroll to position [633, 0]
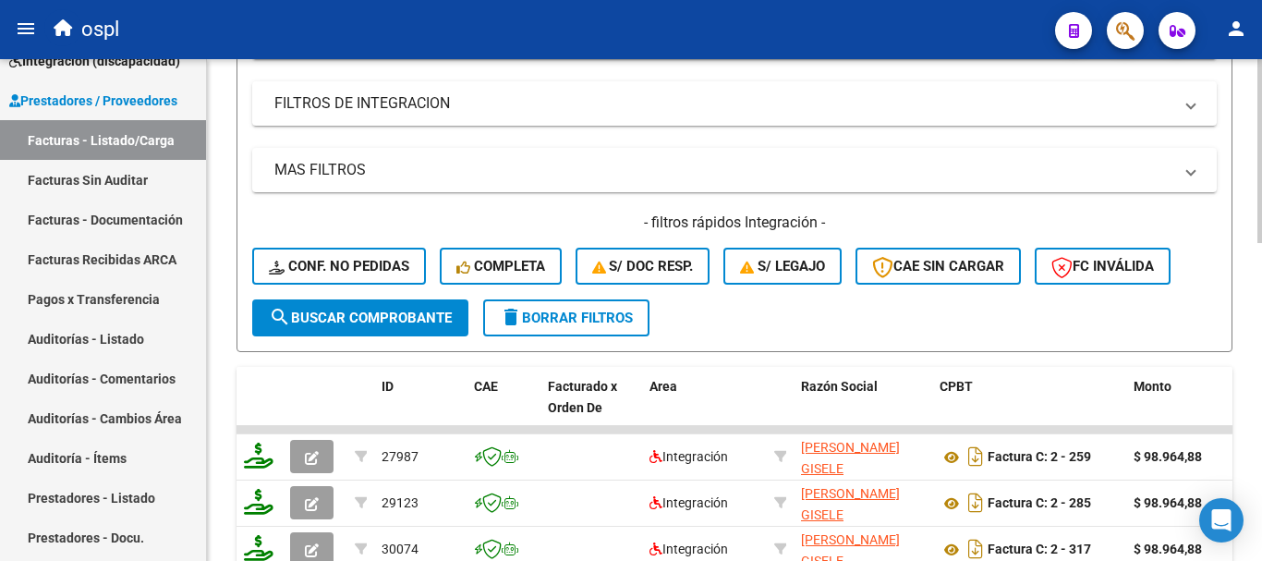
click at [387, 313] on span "search Buscar Comprobante" at bounding box center [360, 318] width 183 height 17
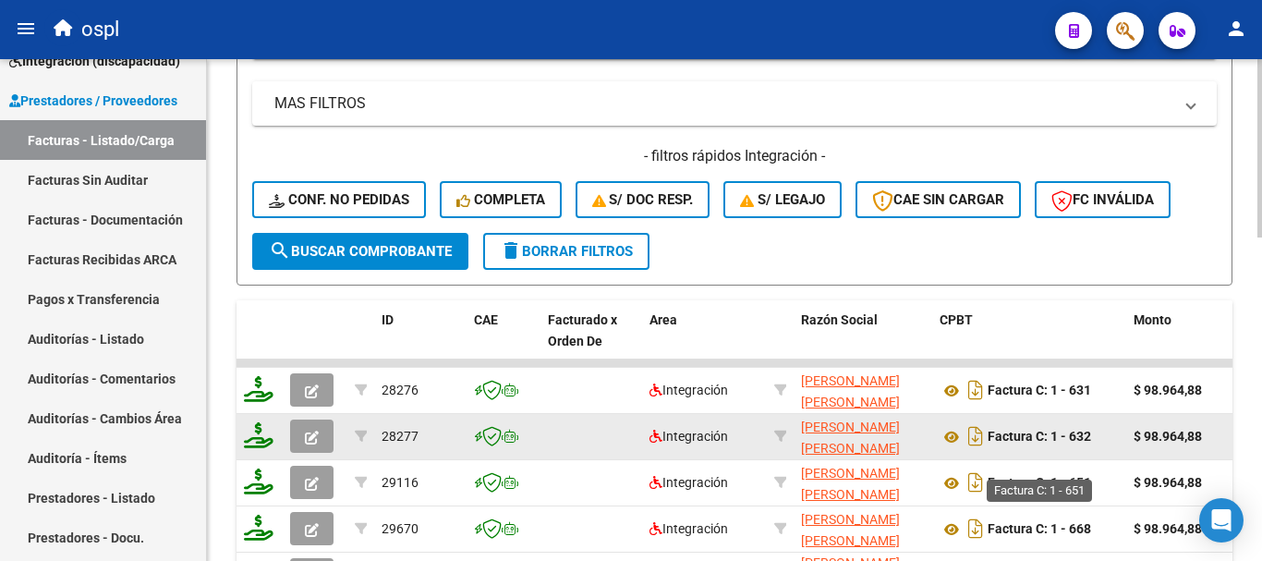
scroll to position [726, 0]
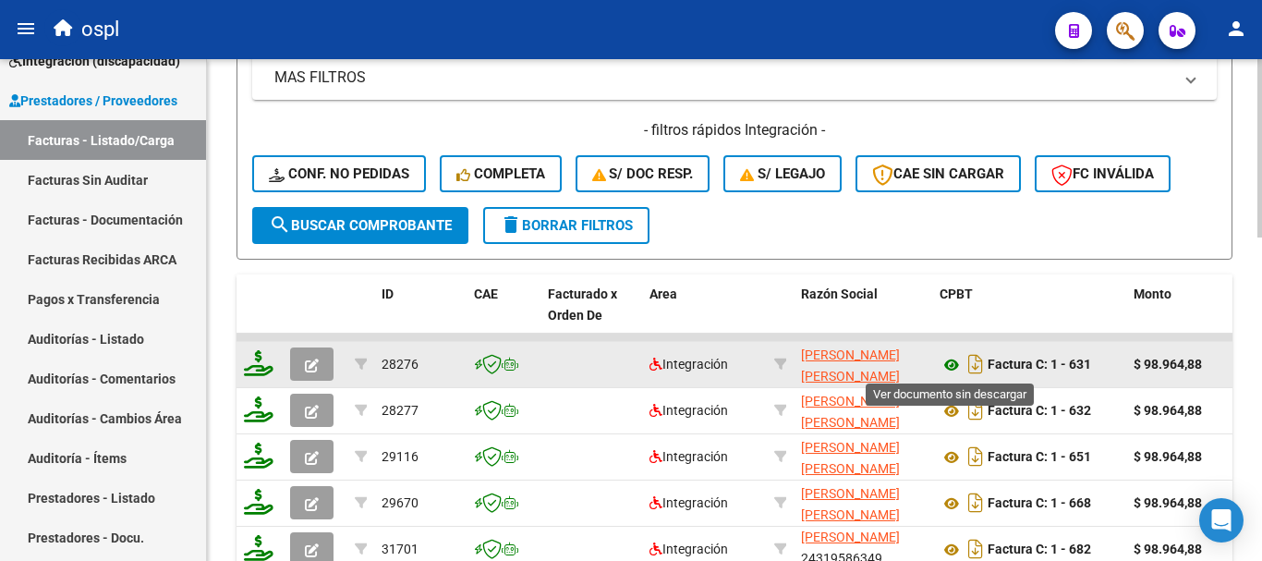
click at [954, 362] on icon at bounding box center [952, 365] width 24 height 22
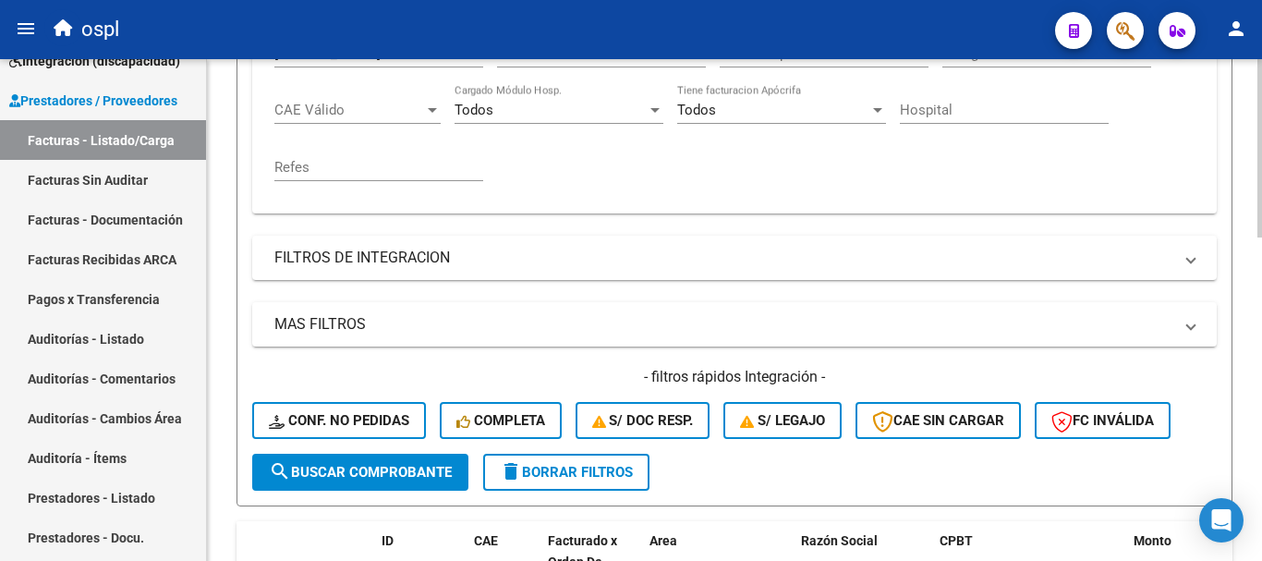
scroll to position [356, 0]
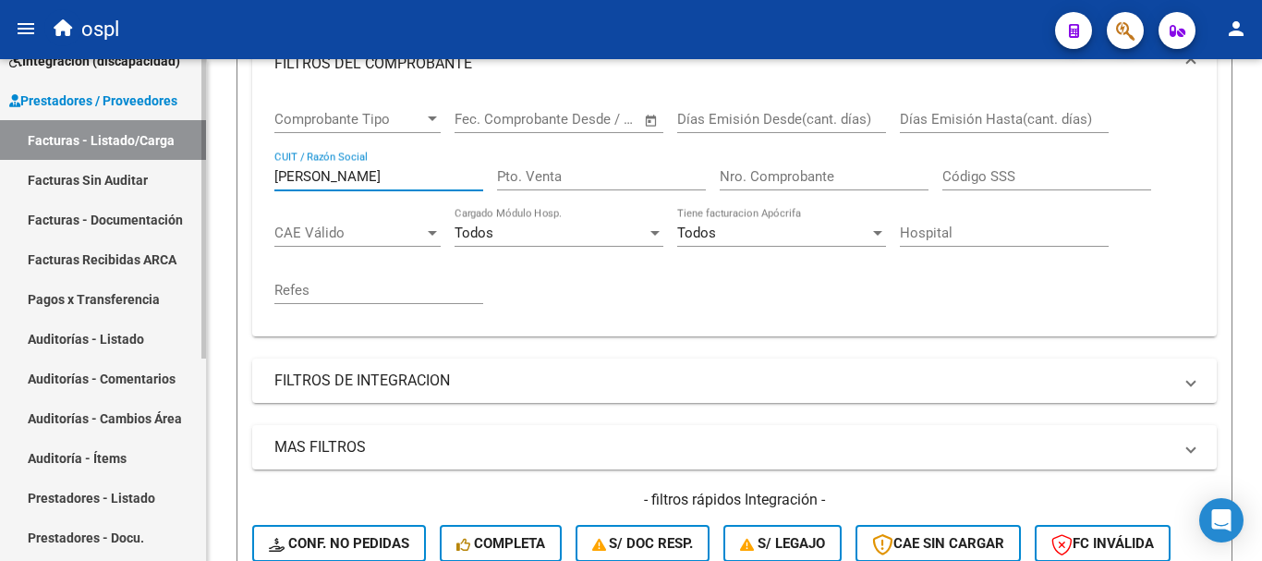
drag, startPoint x: 341, startPoint y: 177, endPoint x: 89, endPoint y: 150, distance: 253.8
click at [90, 150] on mat-sidenav-container "Firma Express Inicio Calendario SSS Instructivos Contacto OS Tesorería Extracto…" at bounding box center [631, 310] width 1262 height 502
click at [284, 171] on input "bsrron" at bounding box center [378, 176] width 209 height 17
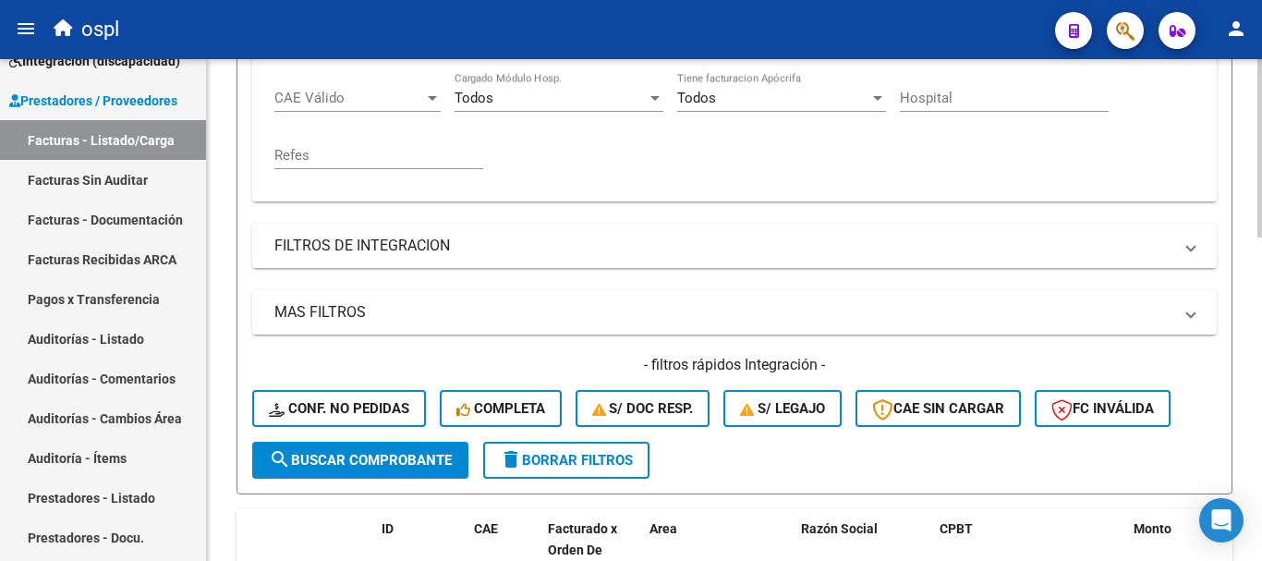
scroll to position [541, 0]
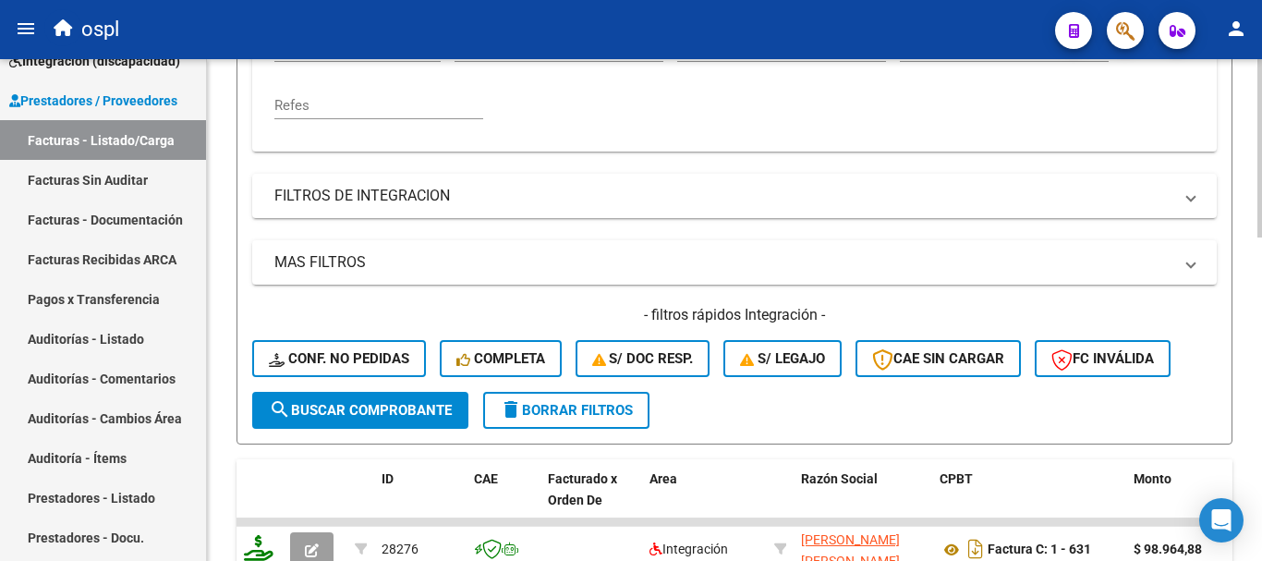
type input "[PERSON_NAME]"
click at [415, 407] on span "search Buscar Comprobante" at bounding box center [360, 410] width 183 height 17
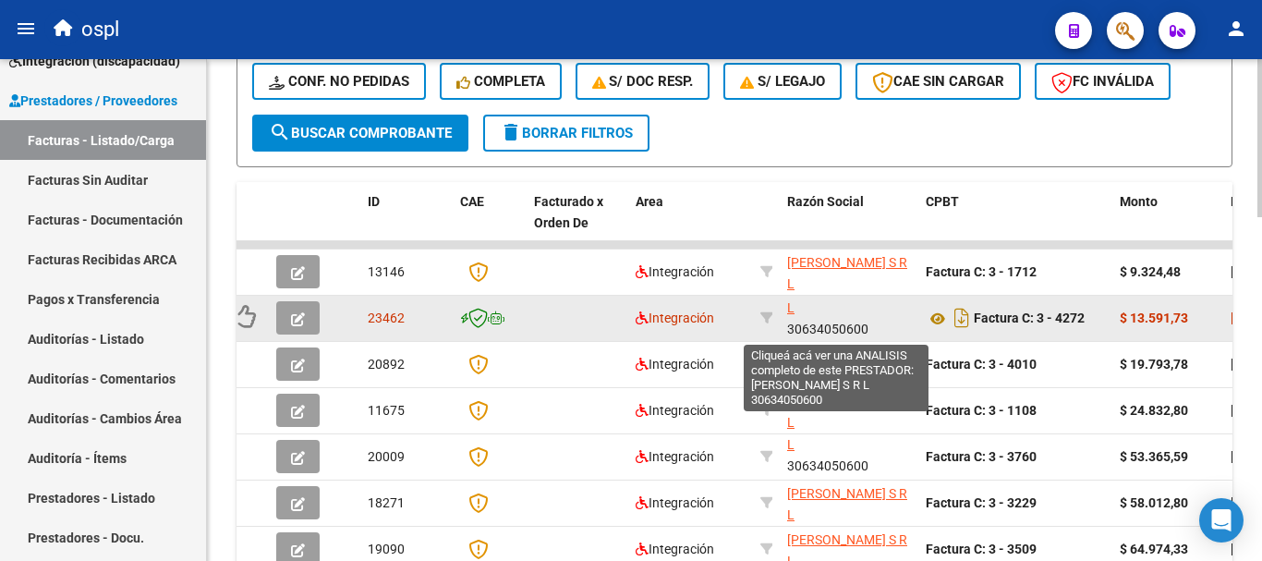
scroll to position [24, 0]
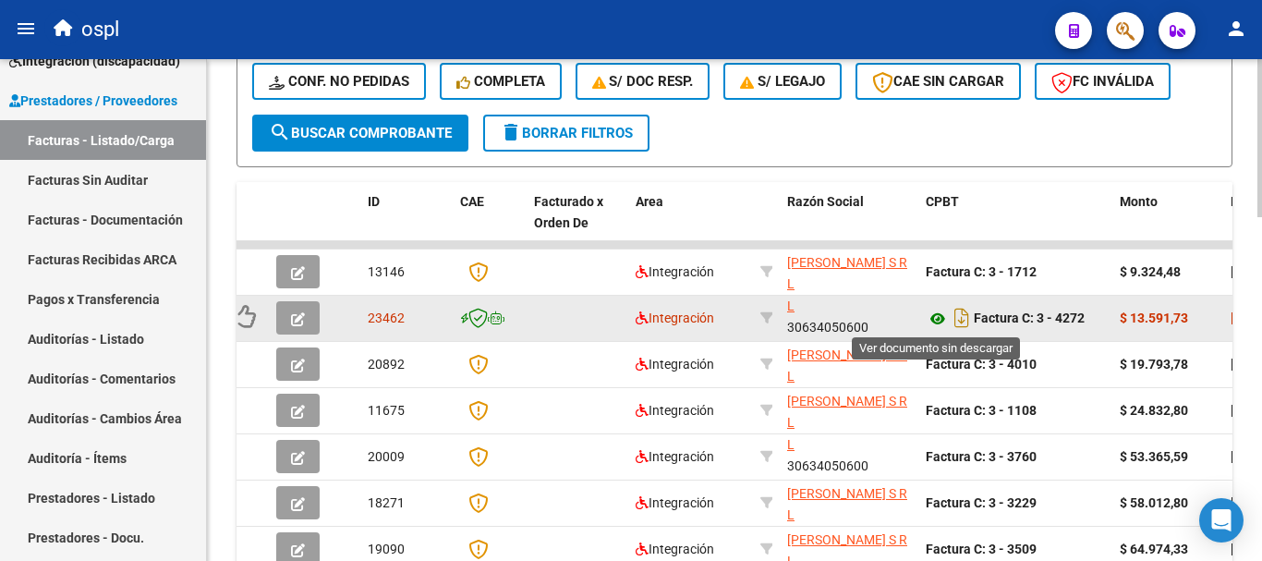
click at [935, 321] on icon at bounding box center [938, 319] width 24 height 22
